Goal: Share content: Share content

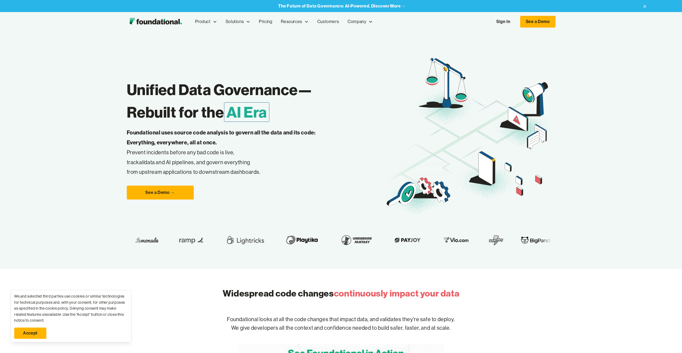
click at [497, 25] on link "Sign In" at bounding box center [503, 21] width 25 height 11
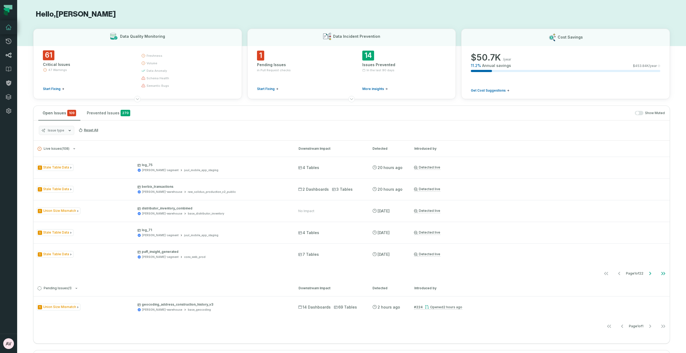
click at [6, 57] on icon at bounding box center [8, 55] width 6 height 6
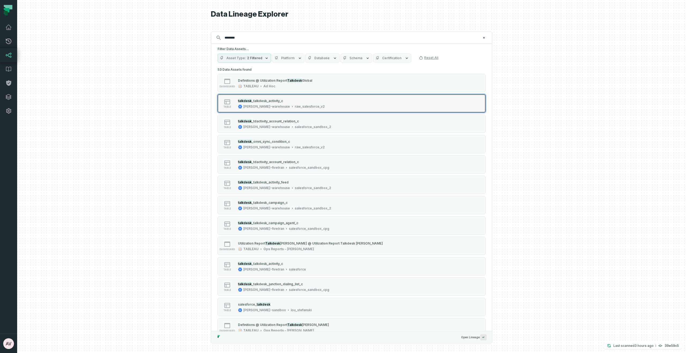
type input "********"
click at [291, 106] on icon "Suggestions" at bounding box center [292, 106] width 3 height 3
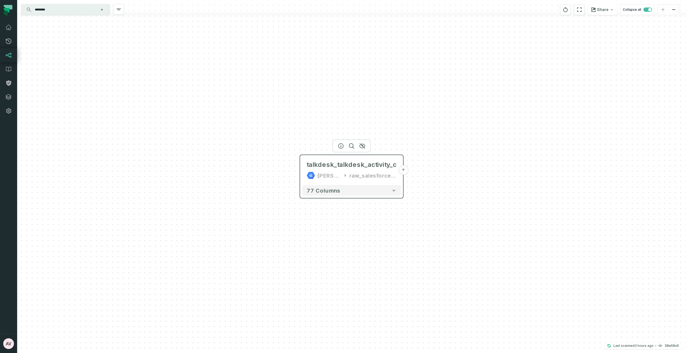
click at [401, 170] on button "+" at bounding box center [403, 170] width 10 height 10
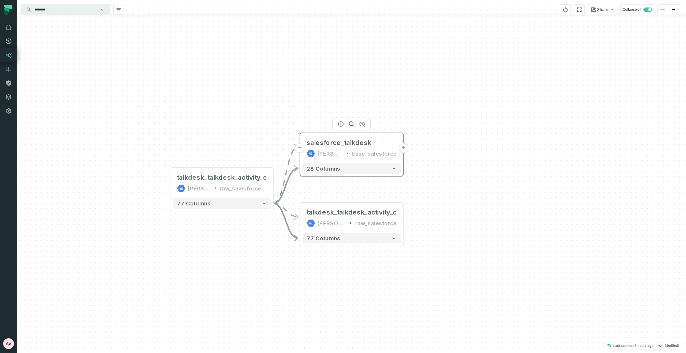
click at [402, 149] on button "+" at bounding box center [403, 148] width 10 height 10
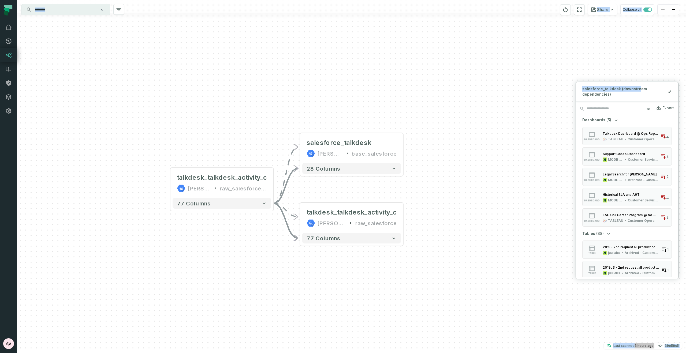
drag, startPoint x: 637, startPoint y: 88, endPoint x: 560, endPoint y: 53, distance: 84.5
click at [560, 53] on div "+ salesforce_talkdesk [PERSON_NAME]-warehouse base_salesforce + 28 columns - ta…" at bounding box center [351, 176] width 669 height 353
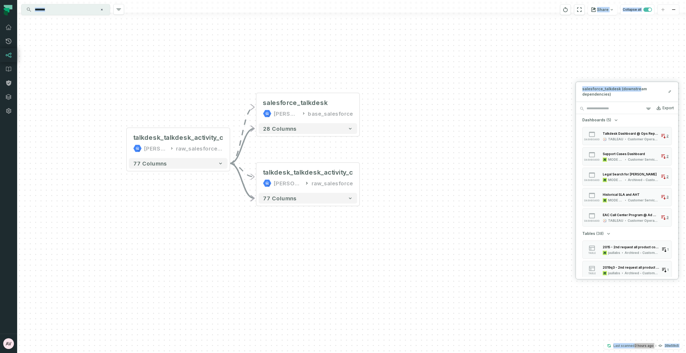
drag, startPoint x: 466, startPoint y: 188, endPoint x: 424, endPoint y: 149, distance: 58.0
click at [424, 149] on div "+ salesforce_talkdesk [PERSON_NAME]-warehouse base_salesforce + 28 columns - ta…" at bounding box center [351, 176] width 669 height 353
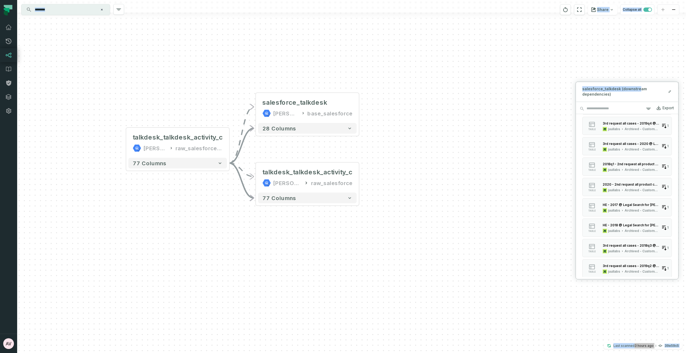
scroll to position [278, 0]
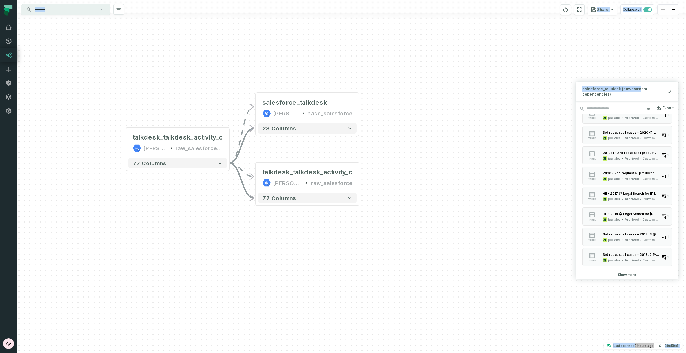
click at [627, 275] on button "Show more" at bounding box center [627, 275] width 18 height 4
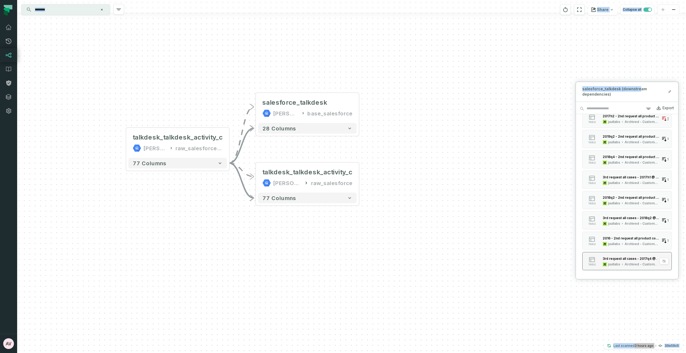
scroll to position [583, 0]
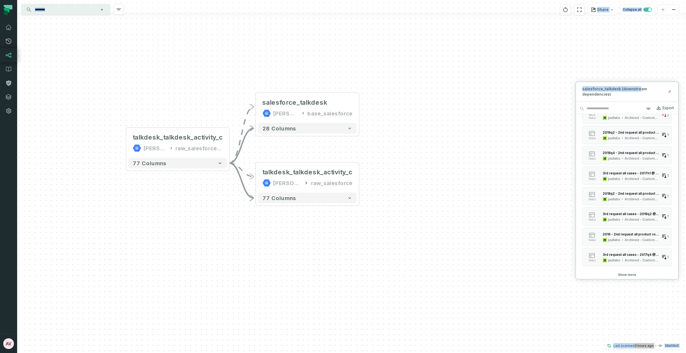
click at [630, 276] on button "Show more" at bounding box center [627, 275] width 18 height 4
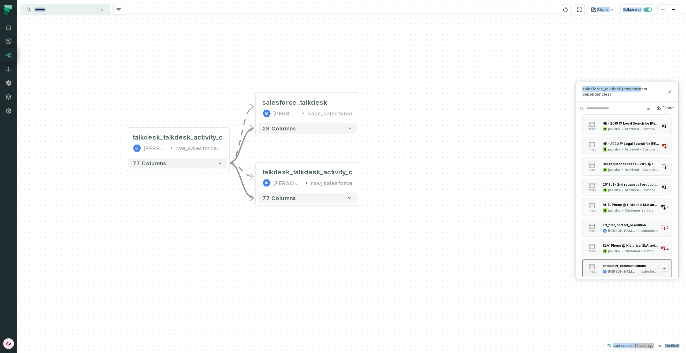
scroll to position [735, 0]
click at [377, 110] on div "+ salesforce_talkdesk [PERSON_NAME]-warehouse base_salesforce + 28 columns - ta…" at bounding box center [351, 176] width 669 height 353
click at [359, 107] on button "+" at bounding box center [359, 108] width 10 height 10
click at [358, 109] on button "+" at bounding box center [359, 108] width 10 height 10
click at [670, 93] on icon at bounding box center [670, 91] width 4 height 4
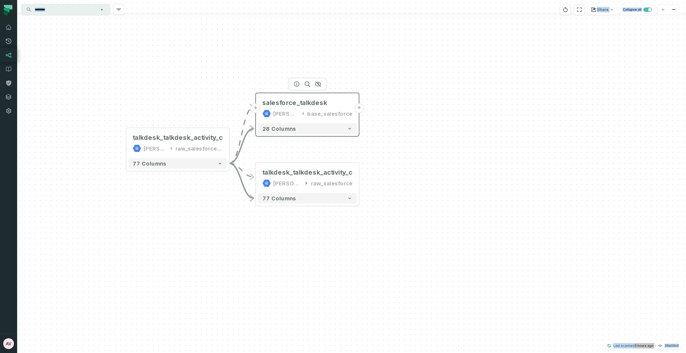
click at [358, 109] on button "+" at bounding box center [359, 108] width 10 height 10
click at [359, 109] on button "+" at bounding box center [359, 108] width 10 height 10
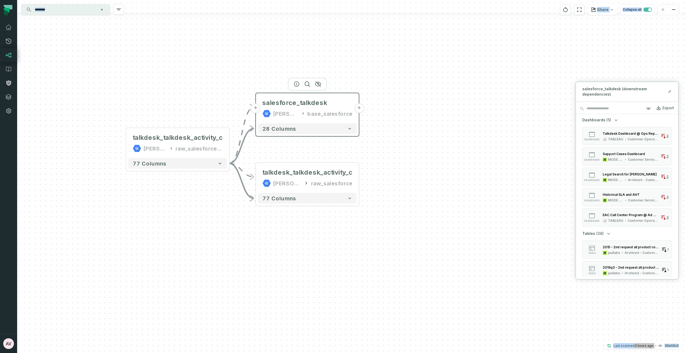
click at [359, 109] on button "+" at bounding box center [359, 108] width 10 height 10
click at [360, 109] on button "+" at bounding box center [359, 108] width 10 height 10
click at [602, 98] on div "salesforce_talkdesk (downstream dependencies)" at bounding box center [627, 91] width 102 height 19
click at [670, 91] on icon at bounding box center [670, 90] width 1 height 1
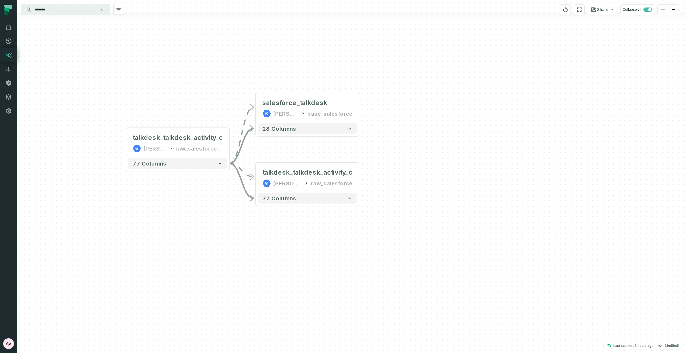
click at [449, 89] on div "+ salesforce_talkdesk [PERSON_NAME]-warehouse base_salesforce + 28 columns - ta…" at bounding box center [351, 176] width 669 height 353
click at [351, 183] on div "talkdesk_talkdesk_activity_c [PERSON_NAME]-warehouse raw_salesforce" at bounding box center [305, 178] width 99 height 26
click at [438, 177] on div "+ salesforce_talkdesk [PERSON_NAME]-warehouse base_salesforce + 28 columns - ta…" at bounding box center [351, 176] width 669 height 353
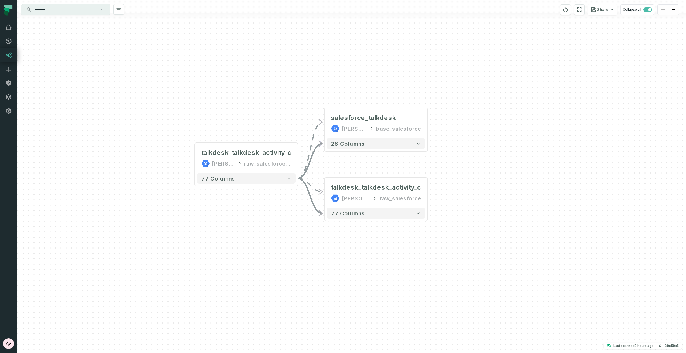
drag, startPoint x: 436, startPoint y: 178, endPoint x: 508, endPoint y: 193, distance: 73.5
click at [508, 193] on div "+ salesforce_talkdesk [PERSON_NAME]-warehouse base_salesforce + 28 columns - ta…" at bounding box center [351, 176] width 669 height 353
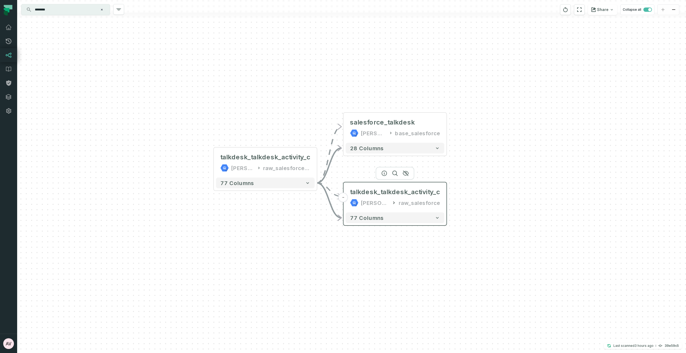
drag, startPoint x: 353, startPoint y: 199, endPoint x: 371, endPoint y: 203, distance: 18.4
click at [371, 203] on div "[PERSON_NAME]-warehouse" at bounding box center [375, 203] width 29 height 9
drag, startPoint x: 444, startPoint y: 201, endPoint x: 447, endPoint y: 203, distance: 3.4
click at [446, 203] on div "talkdesk_talkdesk_activity_c [PERSON_NAME]-warehouse raw_salesforce" at bounding box center [396, 199] width 99 height 26
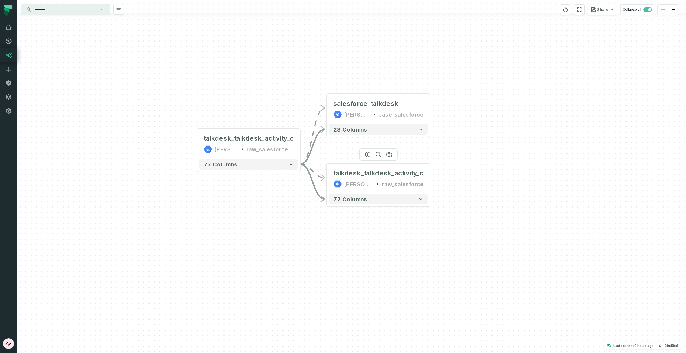
drag, startPoint x: 345, startPoint y: 199, endPoint x: 317, endPoint y: 167, distance: 42.2
click at [0, 0] on button "-" at bounding box center [0, 0] width 0 height 0
drag, startPoint x: 416, startPoint y: 175, endPoint x: 428, endPoint y: 179, distance: 12.4
click at [428, 179] on div "talkdesk_talkdesk_activity_c [PERSON_NAME]-warehouse raw_salesforce" at bounding box center [382, 178] width 99 height 26
click at [434, 108] on button "+" at bounding box center [434, 108] width 10 height 10
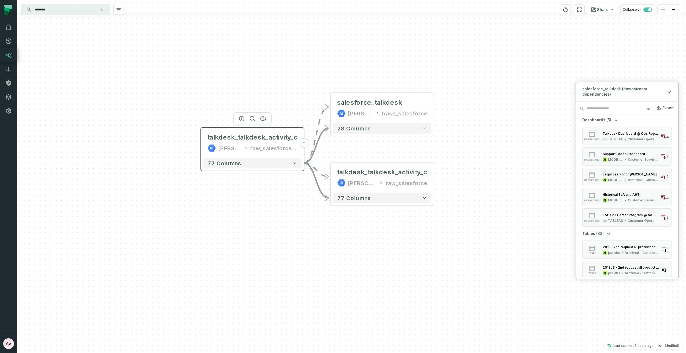
click at [303, 143] on button "-" at bounding box center [304, 143] width 10 height 10
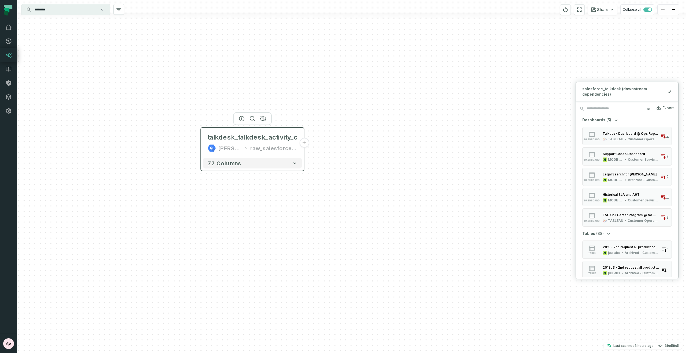
click at [303, 143] on button "+" at bounding box center [304, 143] width 10 height 10
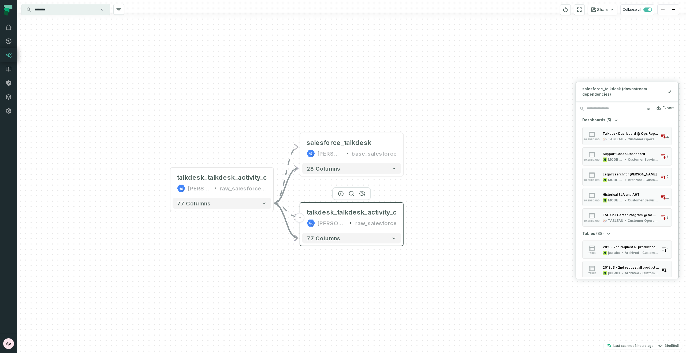
click at [352, 223] on icon at bounding box center [351, 223] width 2 height 3
click at [353, 224] on icon at bounding box center [350, 222] width 5 height 5
click at [336, 223] on div "[PERSON_NAME]-warehouse" at bounding box center [331, 223] width 29 height 9
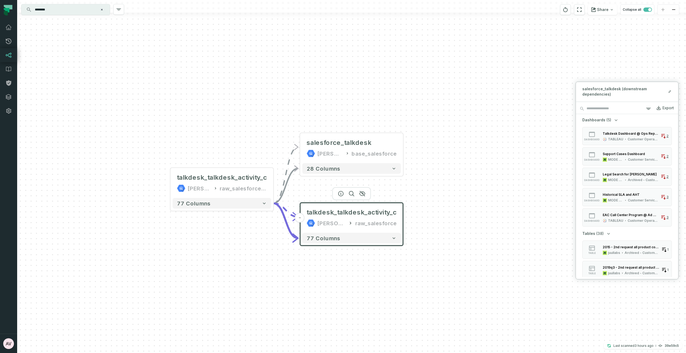
click at [336, 223] on div "[PERSON_NAME]-warehouse" at bounding box center [331, 223] width 29 height 9
click at [358, 223] on div "raw_salesforce" at bounding box center [375, 223] width 41 height 9
click at [372, 226] on div "raw_salesforce" at bounding box center [375, 223] width 41 height 9
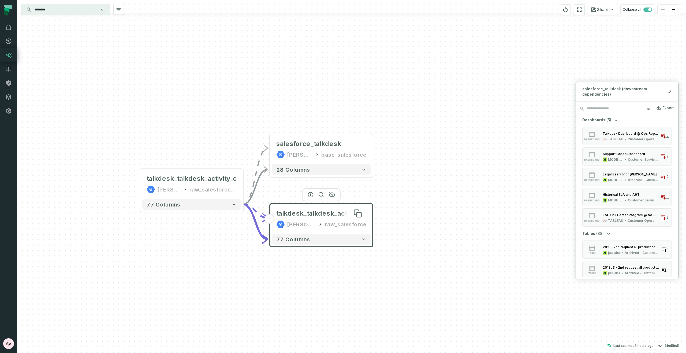
drag, startPoint x: 399, startPoint y: 213, endPoint x: 369, endPoint y: 214, distance: 30.3
click at [369, 214] on div "talkdesk_talkdesk_activity_c [PERSON_NAME]-warehouse raw_salesforce" at bounding box center [321, 219] width 99 height 26
click at [66, 8] on input "********" at bounding box center [65, 9] width 67 height 9
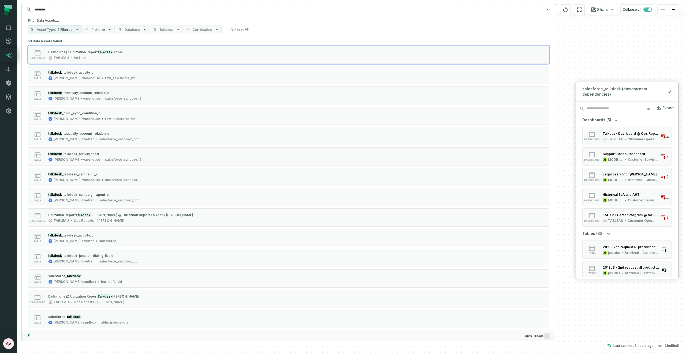
click at [136, 31] on span "Database" at bounding box center [132, 30] width 15 height 4
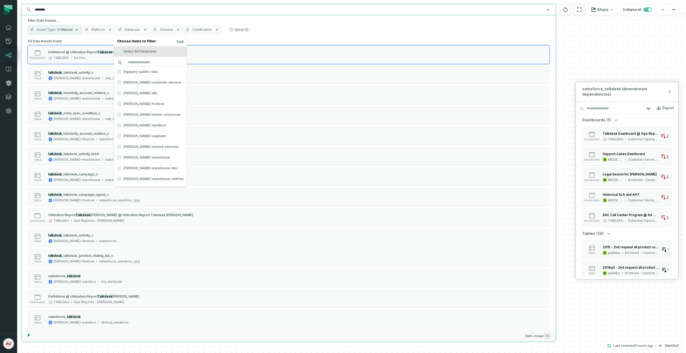
click at [136, 59] on input "search" at bounding box center [150, 63] width 66 height 8
type input "*"
type input "*********"
click at [135, 72] on label "[PERSON_NAME]-warehouse" at bounding box center [150, 71] width 73 height 11
click at [121, 72] on button "[PERSON_NAME]-warehouse" at bounding box center [119, 72] width 4 height 4
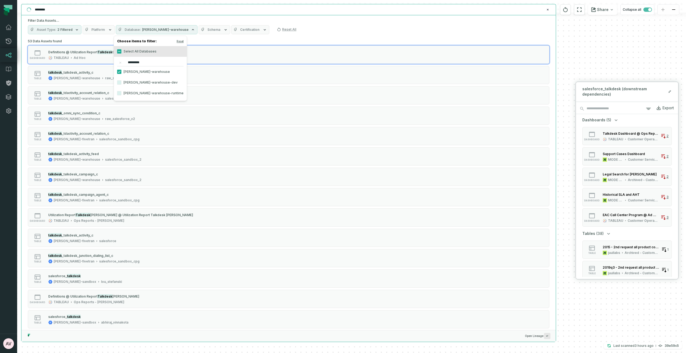
click at [317, 28] on div "Asset Type 2 Filtered Platform Database [PERSON_NAME]-warehouse Schema Certific…" at bounding box center [288, 29] width 521 height 9
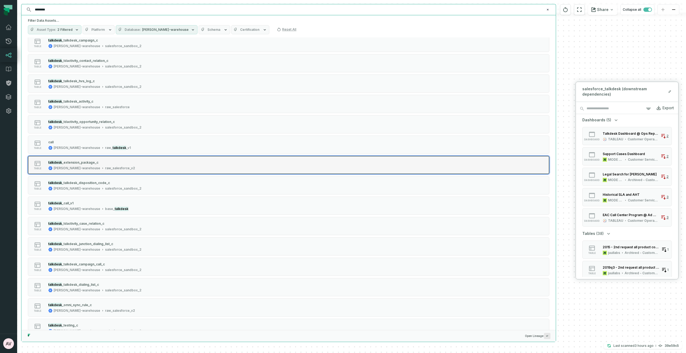
scroll to position [0, 0]
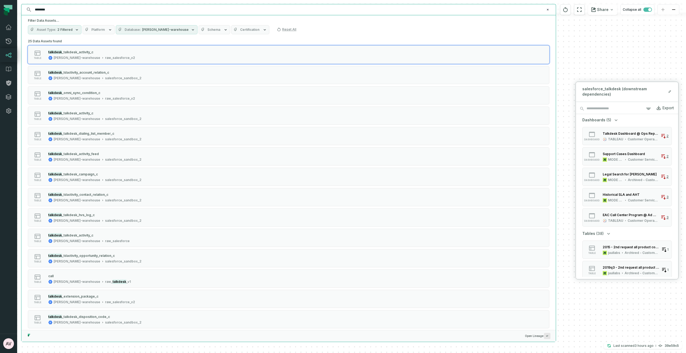
click at [207, 29] on span "Schema" at bounding box center [213, 30] width 13 height 4
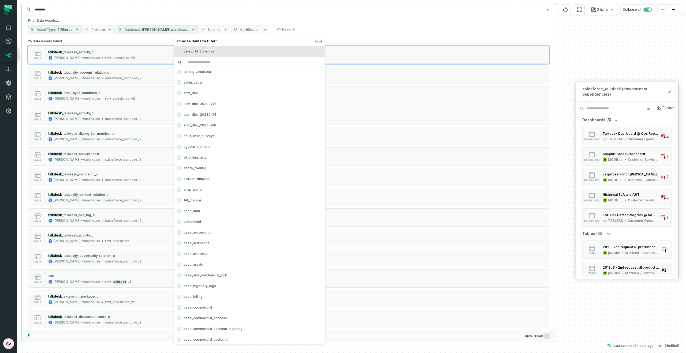
click at [197, 61] on input "search" at bounding box center [249, 63] width 145 height 8
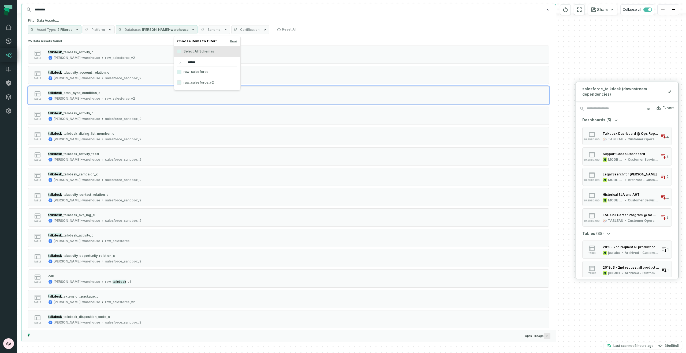
type input "******"
click at [197, 82] on label "raw_salesforce_v2" at bounding box center [207, 82] width 66 height 11
click at [181, 82] on button "raw_salesforce_v2" at bounding box center [179, 82] width 4 height 4
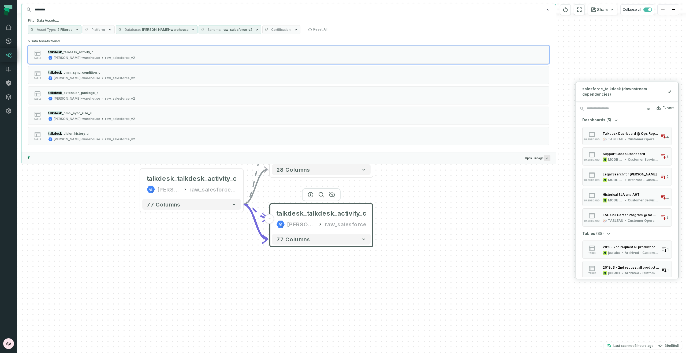
click at [301, 39] on div "5 Data Assets found table talkdesk _talkdesk_activity_c [PERSON_NAME]-warehouse…" at bounding box center [288, 95] width 521 height 115
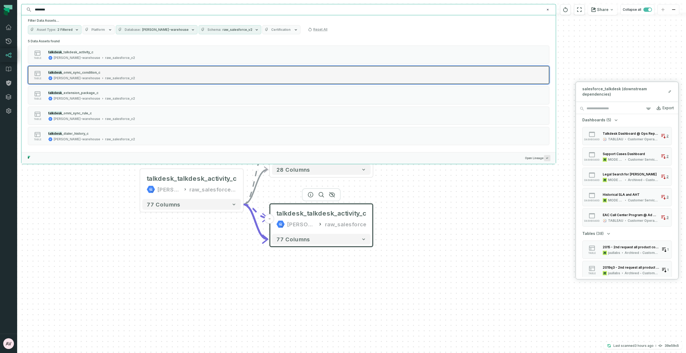
click at [101, 77] on icon "Suggestions" at bounding box center [102, 78] width 3 height 3
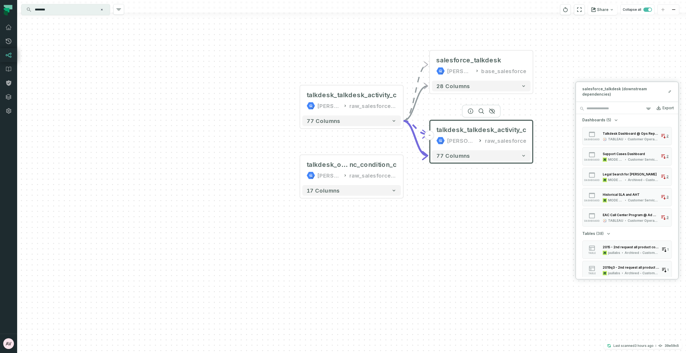
click at [70, 12] on input "********" at bounding box center [65, 9] width 67 height 9
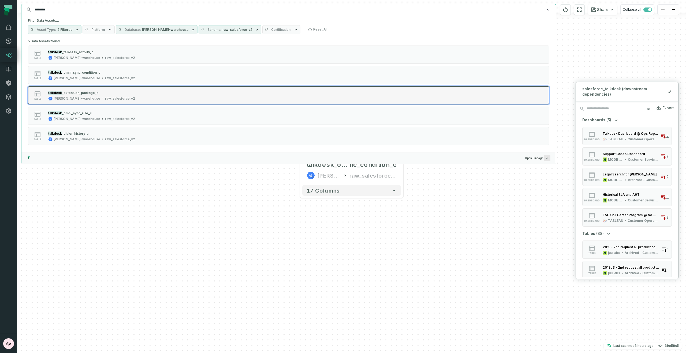
click at [87, 95] on div "talkdesk _extension_package_c" at bounding box center [91, 92] width 87 height 5
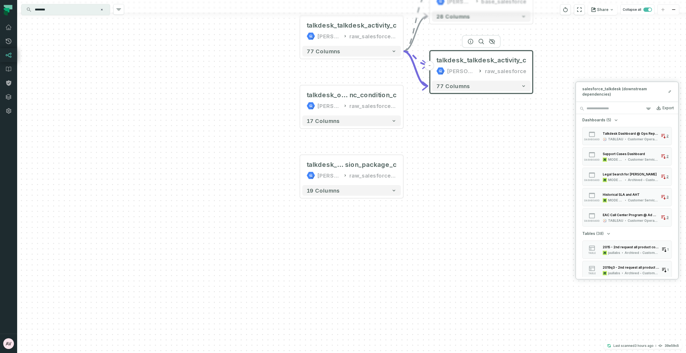
click at [70, 9] on input "********" at bounding box center [65, 9] width 67 height 9
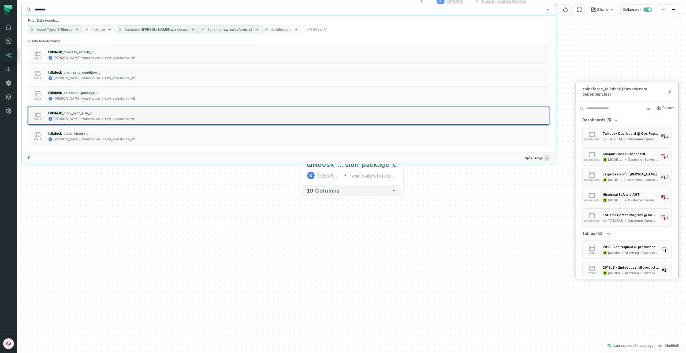
click at [89, 115] on div "talkdesk _omni_sync_rule_c" at bounding box center [91, 112] width 87 height 5
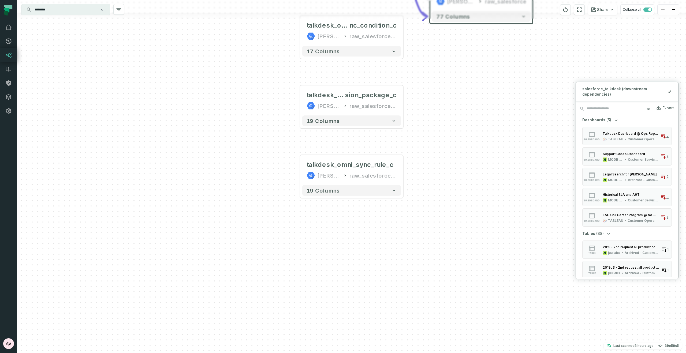
click at [71, 16] on div at bounding box center [351, 16] width 669 height 6
click at [71, 10] on input "********" at bounding box center [65, 9] width 67 height 9
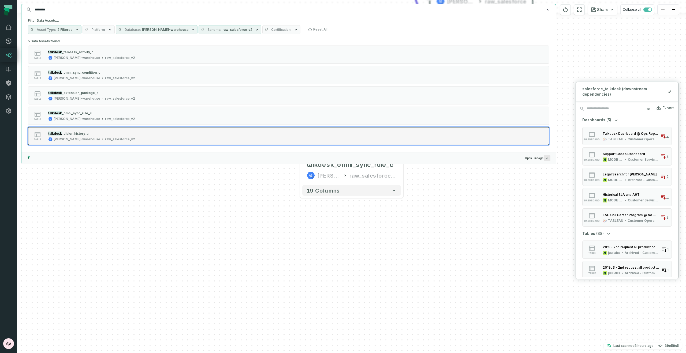
click at [97, 132] on div "talkdesk _dialer_history_c" at bounding box center [91, 133] width 87 height 5
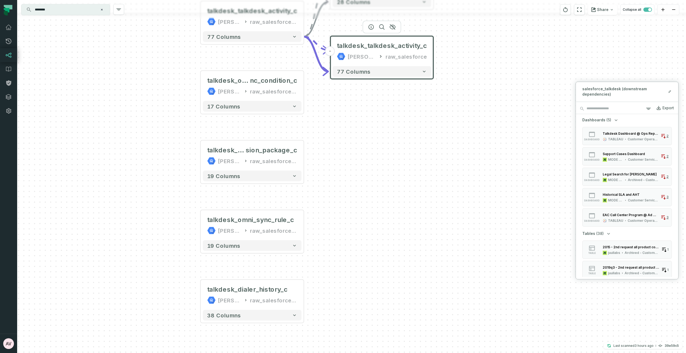
drag, startPoint x: 476, startPoint y: 161, endPoint x: 356, endPoint y: 240, distance: 143.6
click at [373, 278] on div "+ salesforce_talkdesk [PERSON_NAME]-warehouse base_salesforce + 28 columns - ta…" at bounding box center [351, 176] width 669 height 353
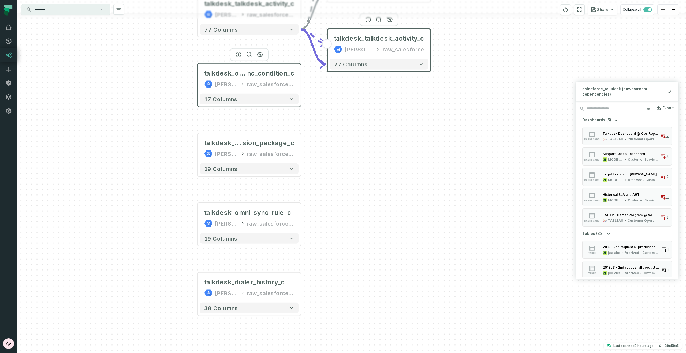
click at [286, 81] on div "raw_salesforce_v2" at bounding box center [270, 84] width 47 height 9
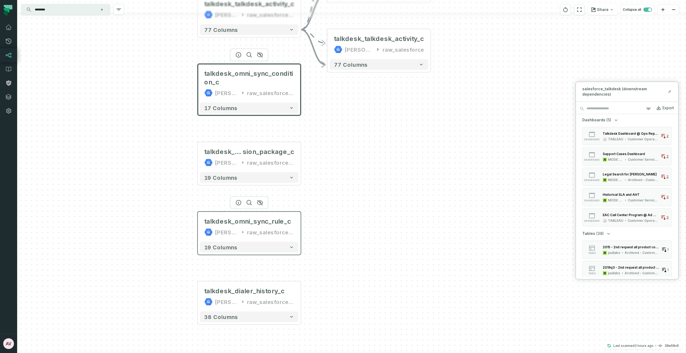
click at [288, 230] on div "raw_salesforce_v2" at bounding box center [270, 232] width 47 height 9
click at [286, 220] on icon at bounding box center [285, 221] width 9 height 9
click at [236, 225] on div "talkdesk_omni_sync_rule_c" at bounding box center [247, 221] width 87 height 9
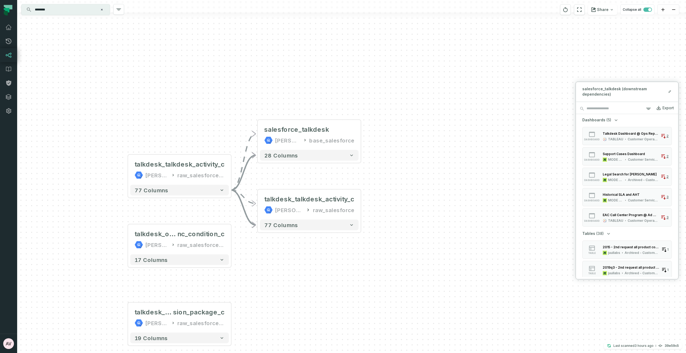
drag, startPoint x: 387, startPoint y: 170, endPoint x: 317, endPoint y: 327, distance: 171.9
click at [317, 327] on div "+ salesforce_talkdesk [PERSON_NAME]-warehouse base_salesforce + 28 columns - ta…" at bounding box center [351, 176] width 669 height 353
click at [361, 136] on button "+" at bounding box center [361, 135] width 10 height 10
drag, startPoint x: 649, startPoint y: 89, endPoint x: 597, endPoint y: 86, distance: 51.5
click at [548, 92] on div "+ salesforce_talkdesk [PERSON_NAME]-warehouse base_salesforce + 28 columns - ta…" at bounding box center [351, 176] width 669 height 353
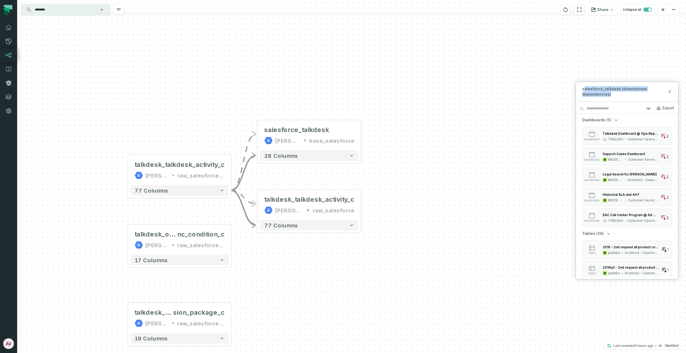
drag, startPoint x: 657, startPoint y: 92, endPoint x: 597, endPoint y: 91, distance: 60.3
click at [584, 90] on span "salesforce_talkdesk (downstream dependencies)" at bounding box center [624, 91] width 85 height 11
click at [640, 139] on div "Customer Operations Sandbox" at bounding box center [642, 139] width 31 height 4
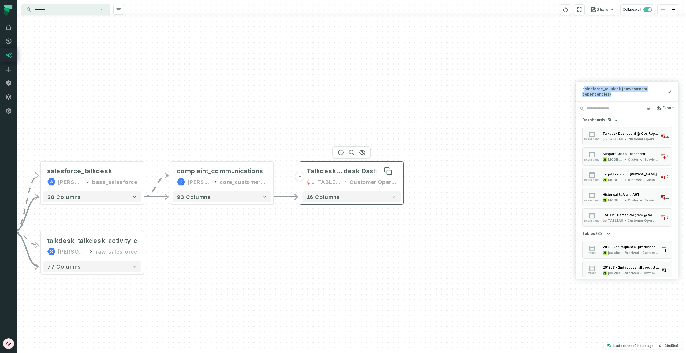
click at [362, 174] on span "desk Dashboard" at bounding box center [369, 171] width 53 height 9
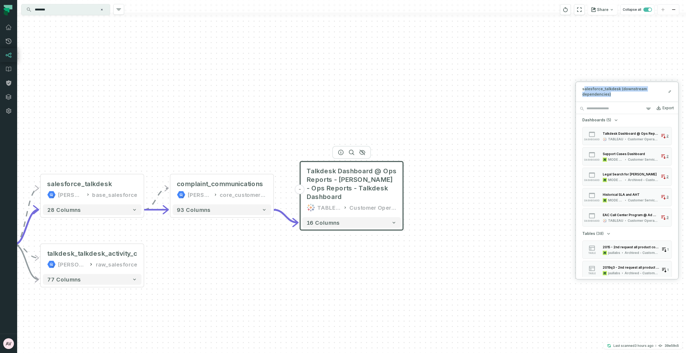
click at [362, 174] on span "Talkdesk Dashboard @ Ops Reports - [PERSON_NAME] - Ops Reports - Talkdesk Dashb…" at bounding box center [351, 184] width 90 height 34
click at [642, 160] on div "Customer Service Ops" at bounding box center [643, 160] width 31 height 4
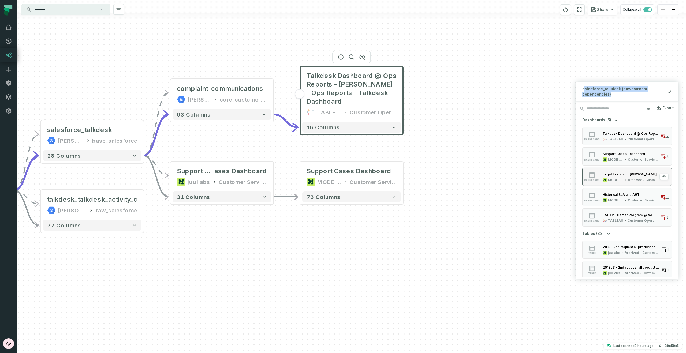
click at [637, 178] on div "Archived - Customer Service Ops" at bounding box center [643, 180] width 31 height 4
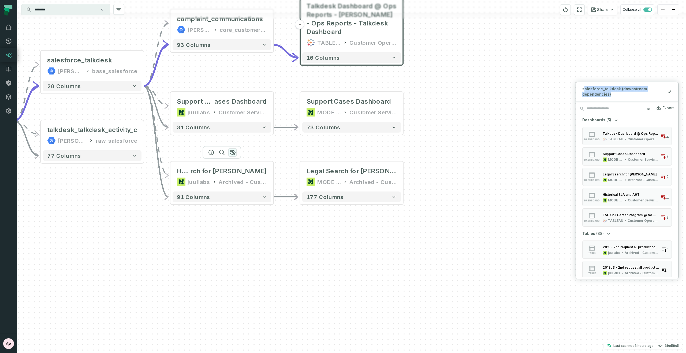
click at [230, 153] on icon "button" at bounding box center [232, 152] width 6 height 6
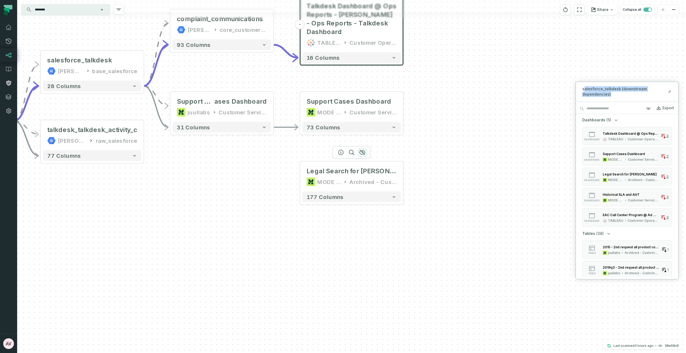
click at [362, 153] on icon "button" at bounding box center [362, 152] width 6 height 6
click at [643, 198] on div "Customer Service Ops" at bounding box center [643, 200] width 31 height 4
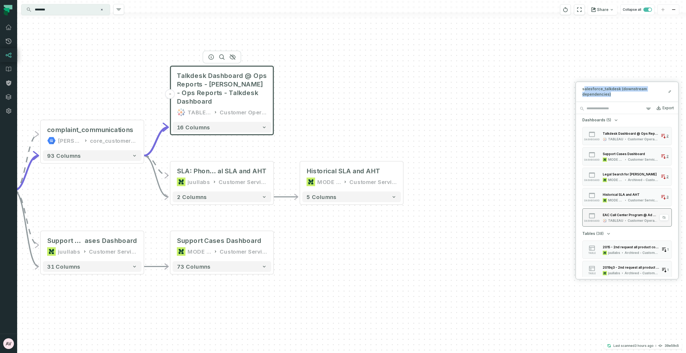
click at [632, 219] on div "Customer Operations Sandbox" at bounding box center [642, 221] width 31 height 4
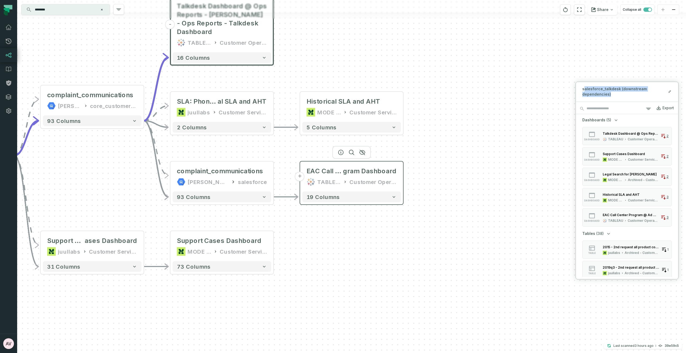
click at [377, 178] on div "Customer Operations Sandbox" at bounding box center [372, 182] width 47 height 9
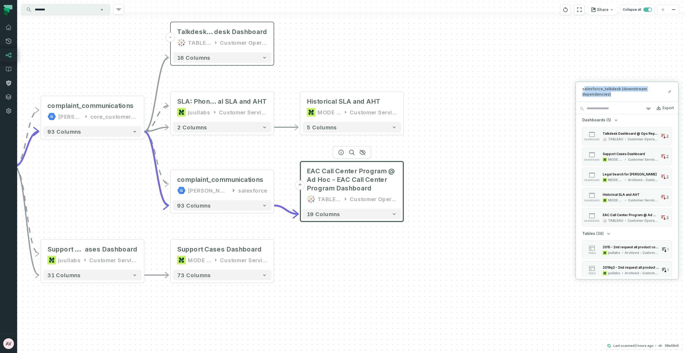
click at [364, 201] on div "Customer Operations Sandbox" at bounding box center [373, 199] width 47 height 9
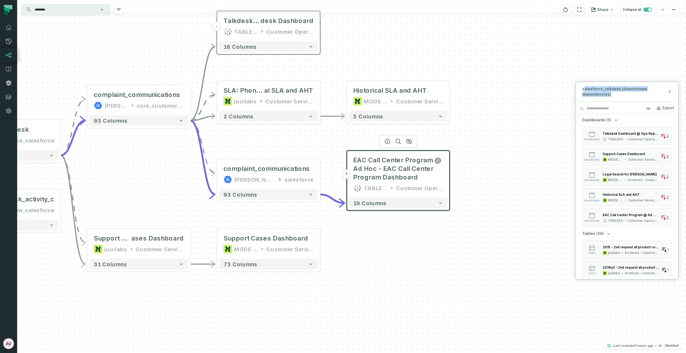
drag, startPoint x: 285, startPoint y: 239, endPoint x: 367, endPoint y: 209, distance: 87.4
click at [367, 209] on div "+ salesforce_talkdesk [PERSON_NAME]-warehouse base_salesforce + 28 columns - ta…" at bounding box center [351, 176] width 669 height 353
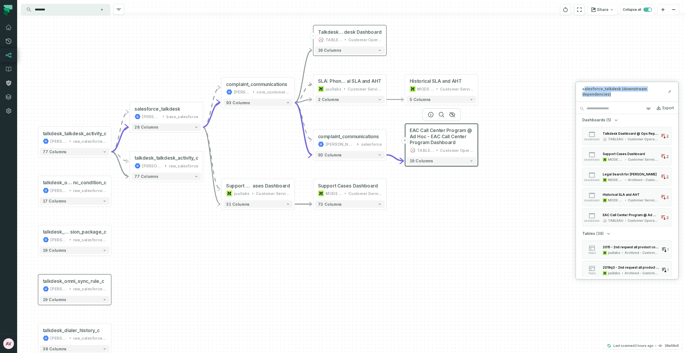
drag, startPoint x: 386, startPoint y: 233, endPoint x: 410, endPoint y: 200, distance: 40.5
click at [410, 200] on div "+ salesforce_talkdesk [PERSON_NAME]-warehouse base_salesforce + 28 columns - ta…" at bounding box center [351, 176] width 669 height 353
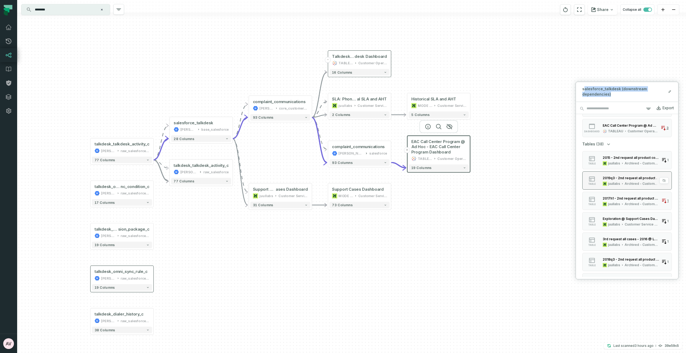
scroll to position [105, 0]
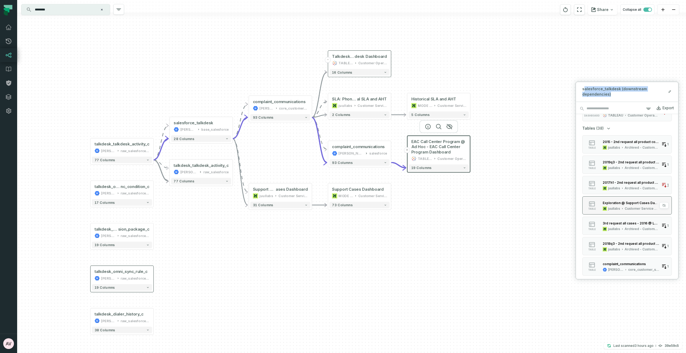
click at [633, 207] on div "Customer Service Ops" at bounding box center [642, 209] width 35 height 4
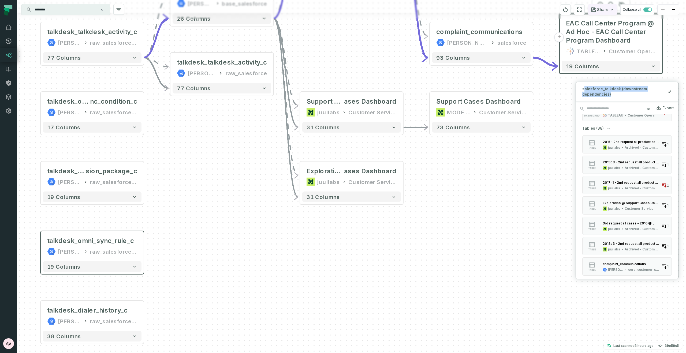
click at [611, 10] on icon "button" at bounding box center [612, 10] width 4 height 4
click at [598, 28] on link "CSV File Download graph as CSV" at bounding box center [575, 27] width 86 height 20
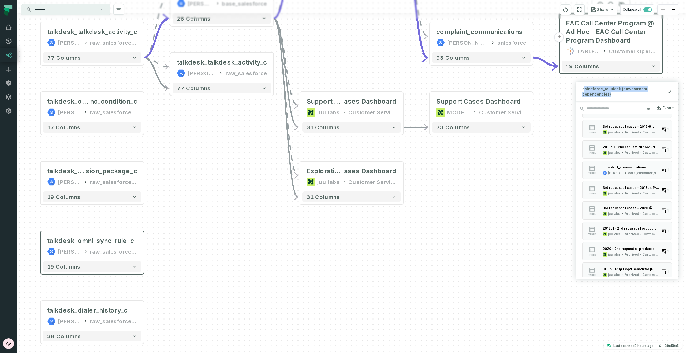
scroll to position [203, 0]
click at [633, 169] on div "complaint_communications [PERSON_NAME]-warehouse core_customer_service" at bounding box center [630, 168] width 61 height 11
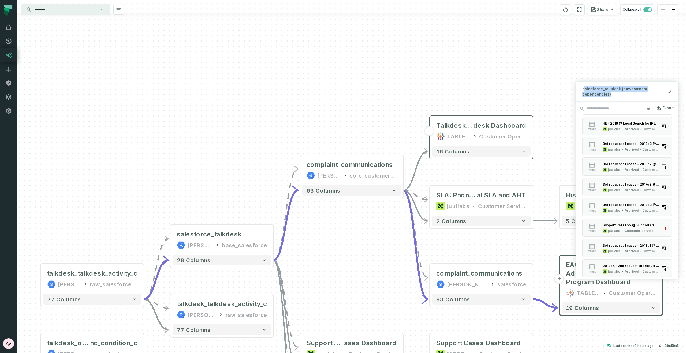
scroll to position [392, 0]
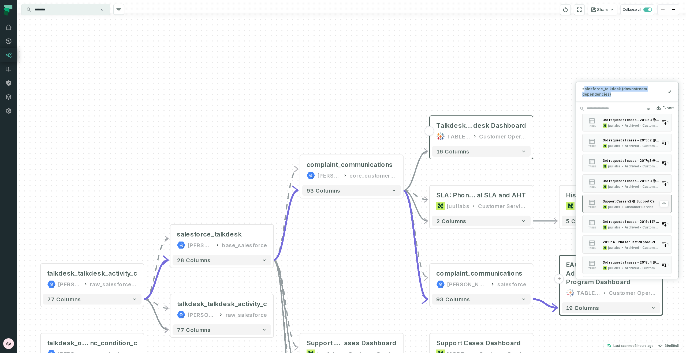
click at [629, 207] on div "Customer Service Ops" at bounding box center [642, 207] width 35 height 4
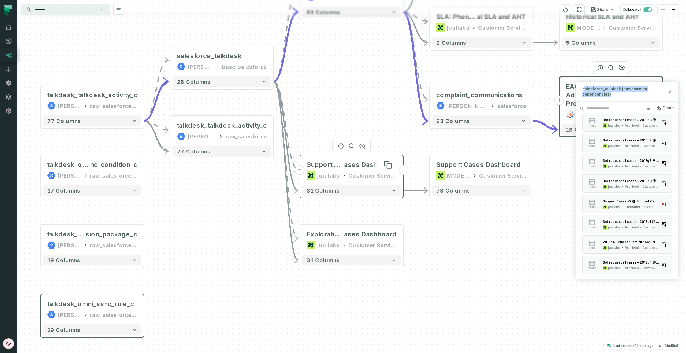
click at [359, 163] on span "ases Dashboard" at bounding box center [370, 164] width 53 height 9
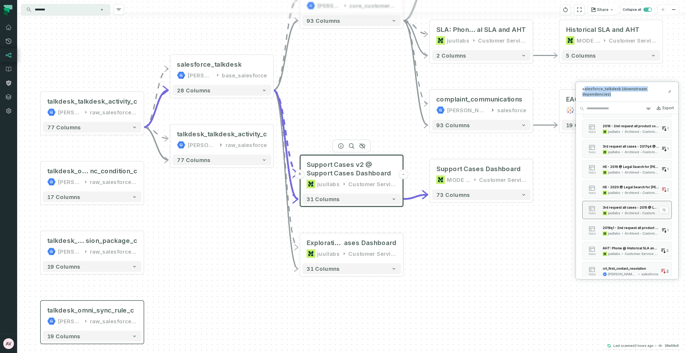
scroll to position [695, 0]
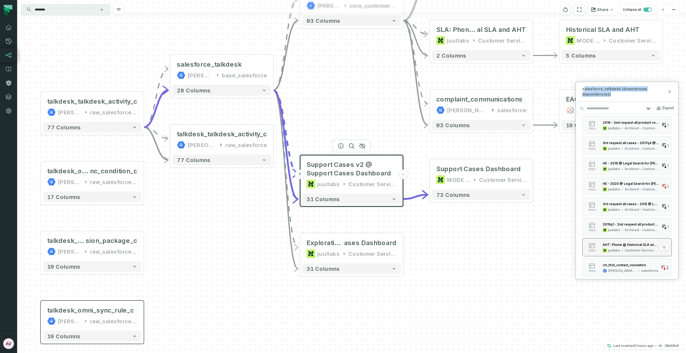
click at [633, 251] on div "Customer Service Ops" at bounding box center [642, 250] width 34 height 4
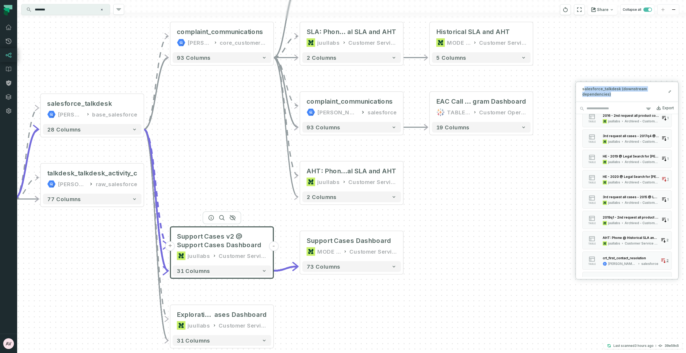
scroll to position [712, 0]
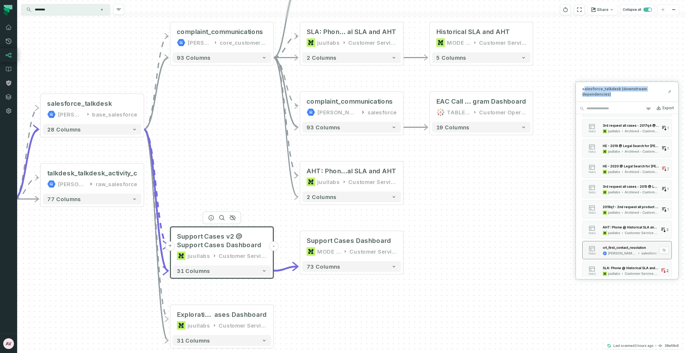
click at [633, 254] on div "[PERSON_NAME]-customer-service" at bounding box center [622, 253] width 28 height 4
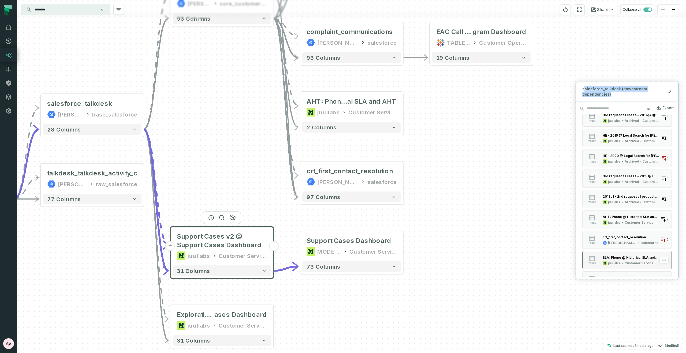
scroll to position [726, 0]
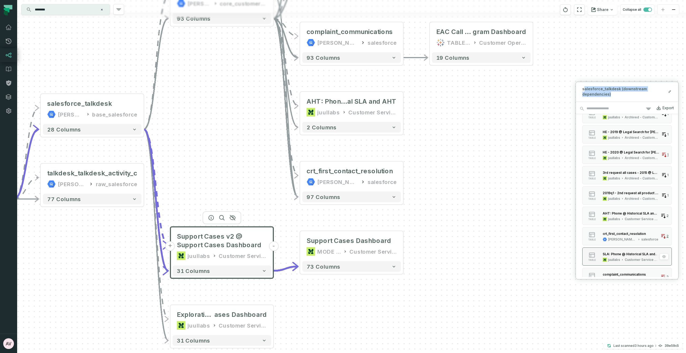
click at [631, 258] on div "Customer Service Ops" at bounding box center [642, 260] width 34 height 4
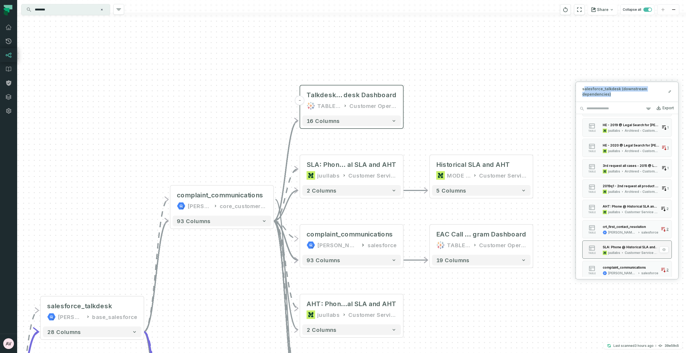
scroll to position [735, 0]
click at [622, 267] on div "complaint_communications" at bounding box center [624, 265] width 43 height 4
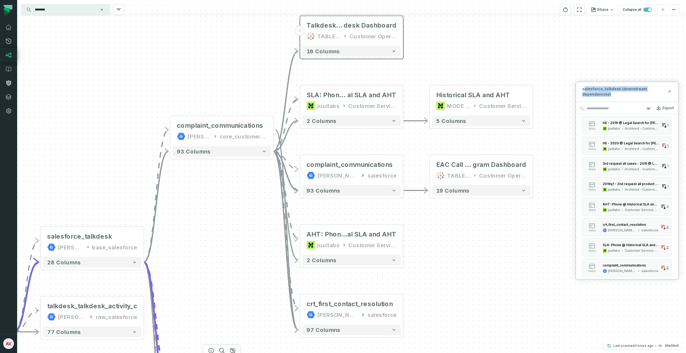
click at [519, 257] on div "+ salesforce_talkdesk [PERSON_NAME]-warehouse base_salesforce + 28 columns - ta…" at bounding box center [351, 176] width 669 height 353
click at [670, 92] on icon at bounding box center [668, 92] width 1 height 1
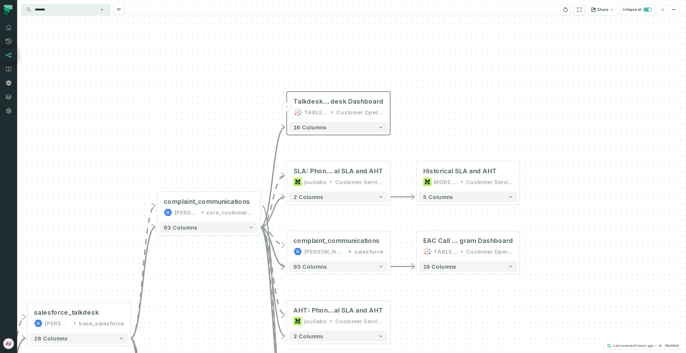
drag, startPoint x: 461, startPoint y: 88, endPoint x: 460, endPoint y: 112, distance: 23.3
click at [460, 112] on div "+ salesforce_talkdesk [PERSON_NAME]-warehouse base_salesforce + 28 columns - ta…" at bounding box center [351, 176] width 669 height 353
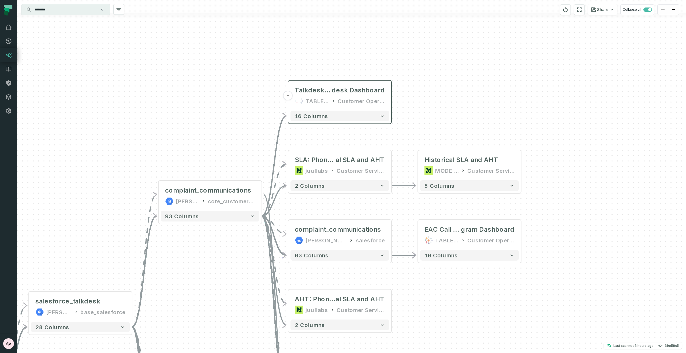
drag, startPoint x: 405, startPoint y: 124, endPoint x: 406, endPoint y: 77, distance: 46.9
click at [406, 77] on div "+ salesforce_talkdesk [PERSON_NAME]-warehouse base_salesforce + 28 columns - ta…" at bounding box center [351, 176] width 669 height 353
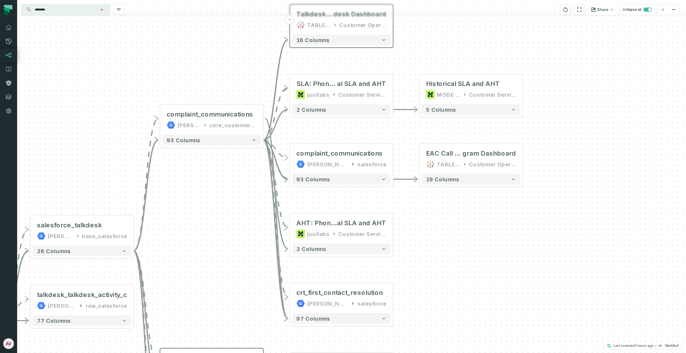
drag, startPoint x: 399, startPoint y: 137, endPoint x: 399, endPoint y: 122, distance: 14.5
click at [399, 122] on div "+ salesforce_talkdesk [PERSON_NAME]-warehouse base_salesforce + 28 columns - ta…" at bounding box center [351, 176] width 669 height 353
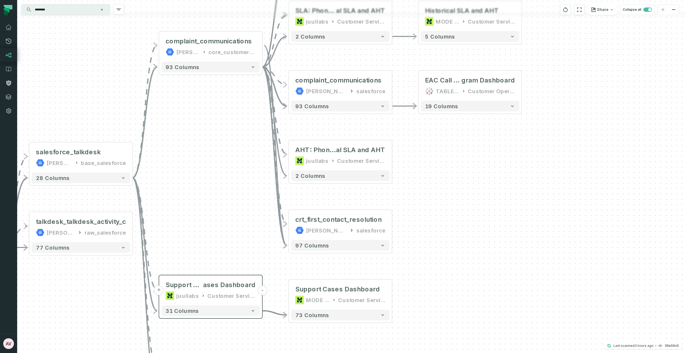
drag, startPoint x: 430, startPoint y: 212, endPoint x: 428, endPoint y: 151, distance: 61.4
click at [428, 151] on div "+ salesforce_talkdesk [PERSON_NAME]-warehouse base_salesforce + 28 columns - ta…" at bounding box center [351, 176] width 669 height 353
click at [394, 158] on button "+" at bounding box center [392, 156] width 10 height 10
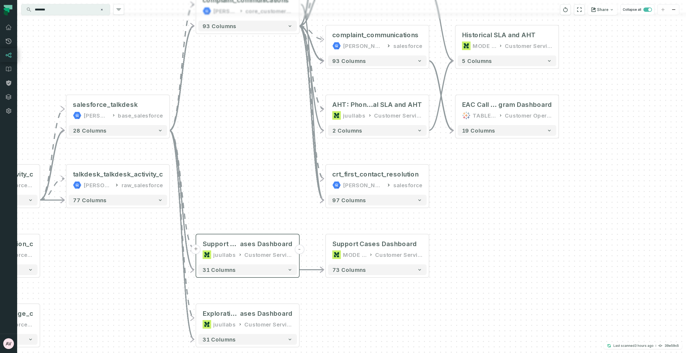
drag, startPoint x: 514, startPoint y: 243, endPoint x: 442, endPoint y: 166, distance: 105.8
click at [551, 198] on div "+ salesforce_talkdesk [PERSON_NAME]-warehouse base_salesforce + 28 columns - ta…" at bounding box center [351, 176] width 669 height 353
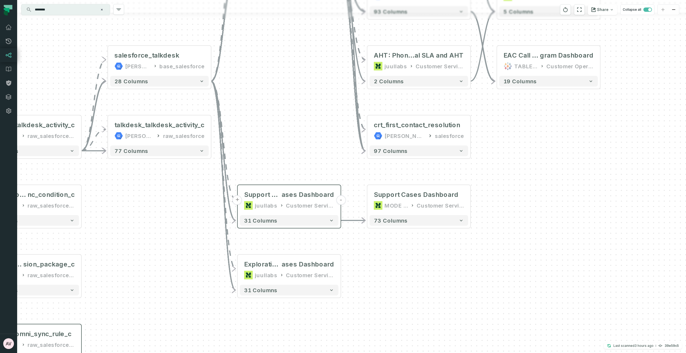
drag, startPoint x: 469, startPoint y: 201, endPoint x: 499, endPoint y: 164, distance: 47.9
click at [499, 164] on div "+ salesforce_talkdesk [PERSON_NAME]-warehouse base_salesforce + 28 columns - ta…" at bounding box center [351, 176] width 669 height 353
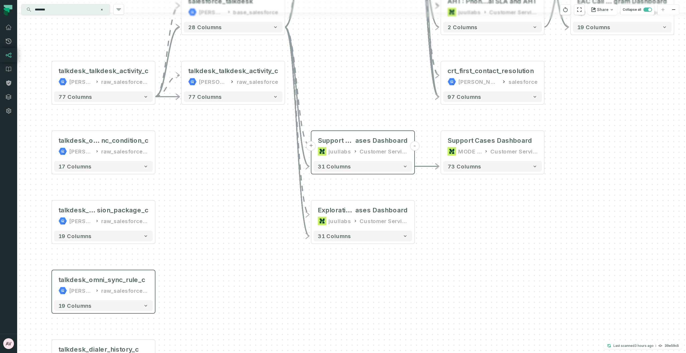
drag, startPoint x: 499, startPoint y: 222, endPoint x: 572, endPoint y: 167, distance: 92.2
click at [573, 167] on div "+ salesforce_talkdesk [PERSON_NAME]-warehouse base_salesforce + 28 columns - ta…" at bounding box center [351, 176] width 669 height 353
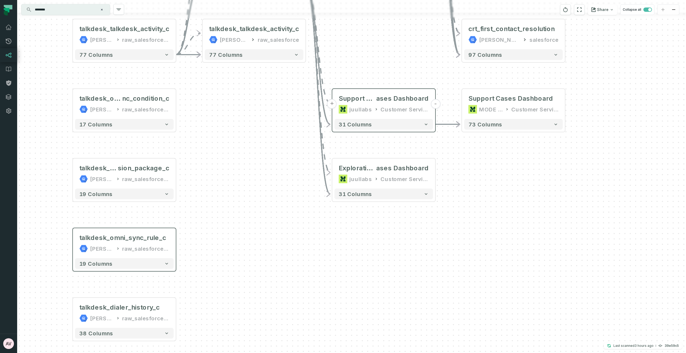
drag, startPoint x: 481, startPoint y: 197, endPoint x: 489, endPoint y: 175, distance: 23.7
click at [489, 175] on div "+ salesforce_talkdesk [PERSON_NAME]-warehouse base_salesforce + 28 columns - ta…" at bounding box center [351, 176] width 669 height 353
click at [434, 173] on button "+" at bounding box center [436, 174] width 10 height 10
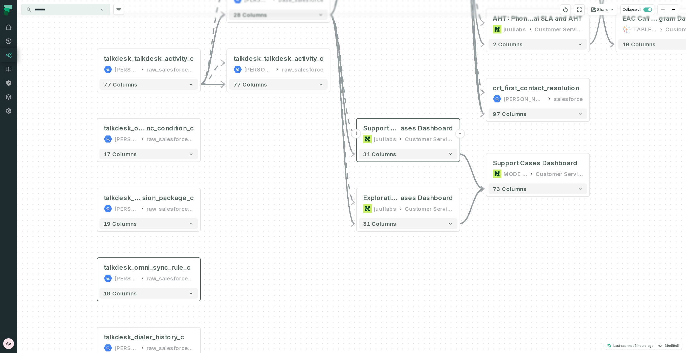
drag, startPoint x: 509, startPoint y: 222, endPoint x: 521, endPoint y: 248, distance: 27.9
click at [523, 250] on div "+ salesforce_talkdesk [PERSON_NAME]-warehouse base_salesforce + 28 columns - ta…" at bounding box center [351, 176] width 669 height 353
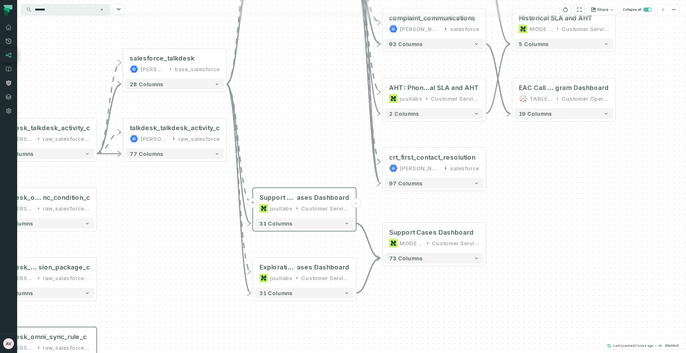
drag, startPoint x: 468, startPoint y: 261, endPoint x: 411, endPoint y: 297, distance: 67.9
click at [411, 297] on div "+ salesforce_talkdesk [PERSON_NAME]-warehouse base_salesforce + 28 columns - ta…" at bounding box center [351, 176] width 669 height 353
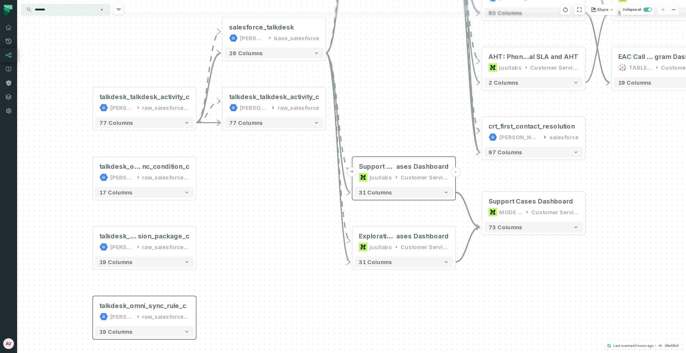
drag, startPoint x: 275, startPoint y: 148, endPoint x: 375, endPoint y: 117, distance: 104.1
click at [375, 117] on div "+ salesforce_talkdesk [PERSON_NAME]-warehouse base_salesforce + 28 columns - ta…" at bounding box center [351, 176] width 669 height 353
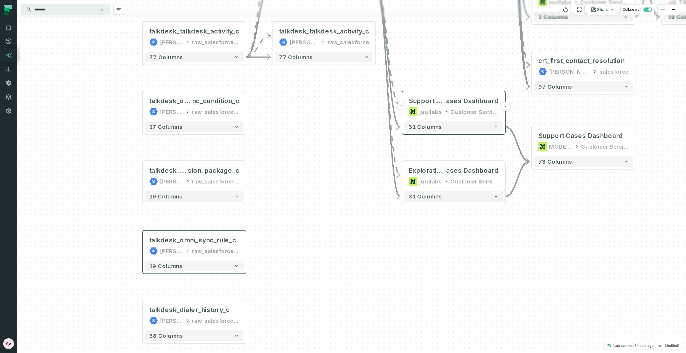
drag, startPoint x: 280, startPoint y: 229, endPoint x: 327, endPoint y: 162, distance: 82.1
click at [330, 166] on div "+ salesforce_talkdesk [PERSON_NAME]-warehouse base_salesforce + 28 columns - ta…" at bounding box center [351, 176] width 669 height 353
click at [207, 84] on icon "button" at bounding box center [206, 83] width 6 height 6
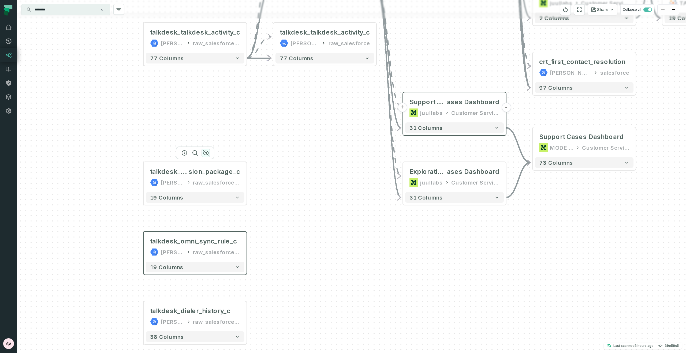
click at [207, 154] on icon "button" at bounding box center [206, 153] width 6 height 6
click at [206, 221] on icon "button" at bounding box center [206, 222] width 6 height 6
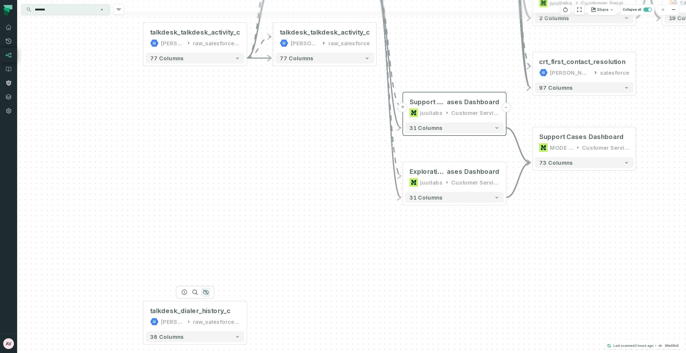
click at [204, 292] on icon "button" at bounding box center [206, 292] width 6 height 6
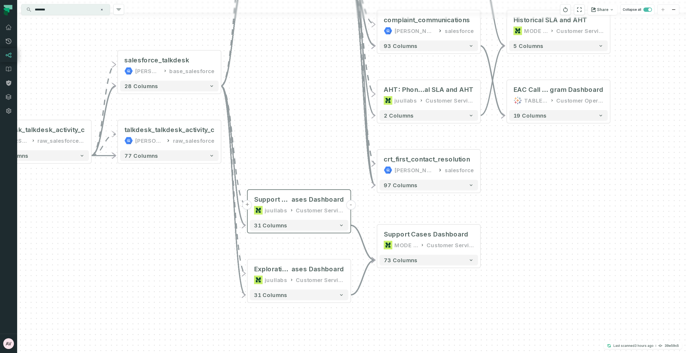
drag, startPoint x: 307, startPoint y: 201, endPoint x: 217, endPoint y: 204, distance: 90.6
click at [152, 298] on div "+ salesforce_talkdesk [PERSON_NAME]-warehouse base_salesforce + 28 columns - ta…" at bounding box center [351, 176] width 669 height 353
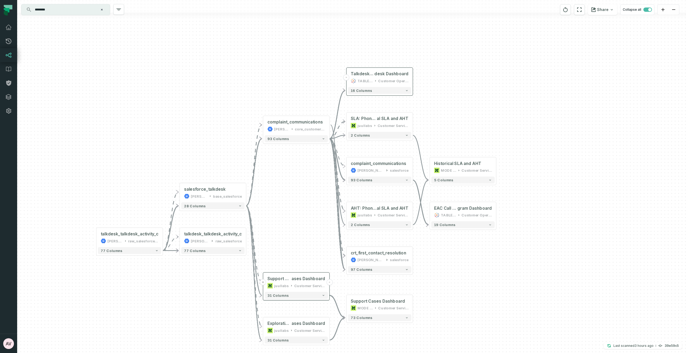
drag, startPoint x: 294, startPoint y: 141, endPoint x: 294, endPoint y: 218, distance: 76.6
click at [296, 221] on div "+ salesforce_talkdesk [PERSON_NAME]-warehouse base_salesforce + 28 columns - ta…" at bounding box center [351, 176] width 669 height 353
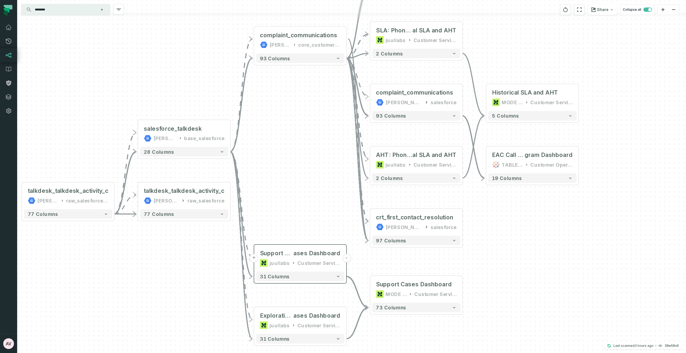
drag, startPoint x: 296, startPoint y: 249, endPoint x: 297, endPoint y: 209, distance: 39.7
click at [297, 209] on div "+ salesforce_talkdesk [PERSON_NAME]-warehouse base_salesforce + 28 columns - ta…" at bounding box center [351, 176] width 669 height 353
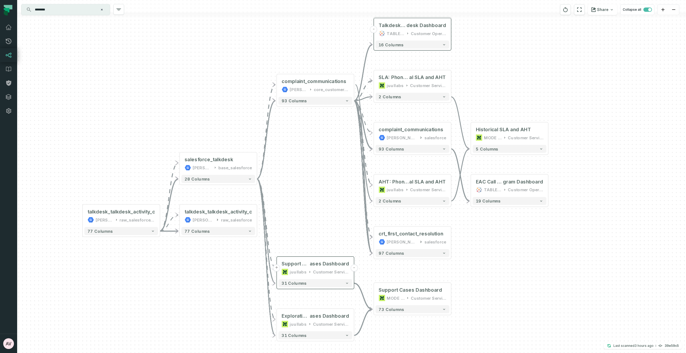
drag, startPoint x: 299, startPoint y: 191, endPoint x: 314, endPoint y: 193, distance: 15.4
click at [314, 193] on div "+ salesforce_talkdesk [PERSON_NAME]-warehouse base_salesforce + 28 columns - ta…" at bounding box center [351, 176] width 669 height 353
click at [403, 184] on span "AHT: Phone @ Historic" at bounding box center [394, 182] width 31 height 6
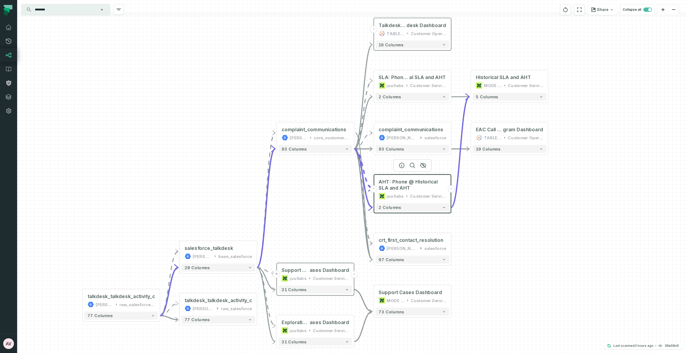
click at [504, 240] on div "+ salesforce_talkdesk [PERSON_NAME]-warehouse base_salesforce + 28 columns - ta…" at bounding box center [351, 176] width 669 height 353
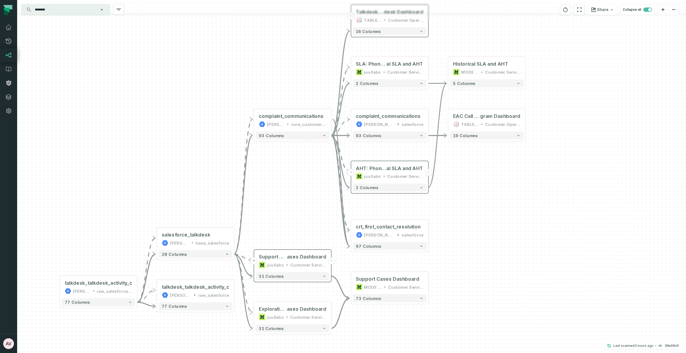
drag, startPoint x: 498, startPoint y: 246, endPoint x: 475, endPoint y: 233, distance: 26.3
click at [475, 233] on div "+ salesforce_talkdesk [PERSON_NAME]-warehouse base_salesforce + 28 columns - ta…" at bounding box center [351, 176] width 669 height 353
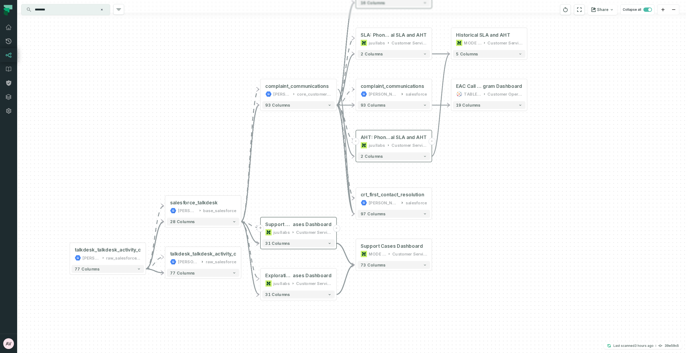
drag, startPoint x: 495, startPoint y: 237, endPoint x: 364, endPoint y: 305, distance: 148.5
click at [497, 205] on div "+ salesforce_talkdesk [PERSON_NAME]-warehouse base_salesforce + 28 columns - ta…" at bounding box center [351, 176] width 669 height 353
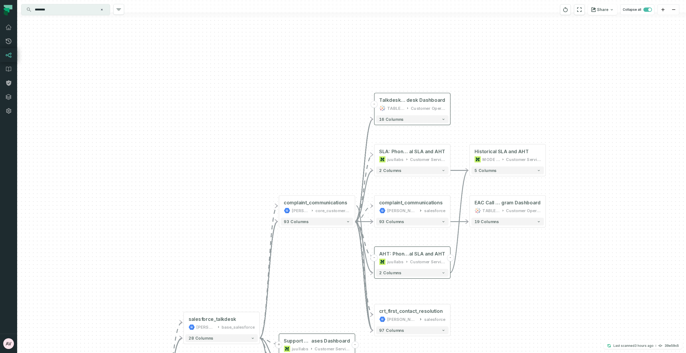
drag, startPoint x: 576, startPoint y: 112, endPoint x: 588, endPoint y: 243, distance: 131.6
click at [590, 246] on div "+ salesforce_talkdesk [PERSON_NAME]-warehouse base_salesforce + 28 columns - ta…" at bounding box center [351, 176] width 669 height 353
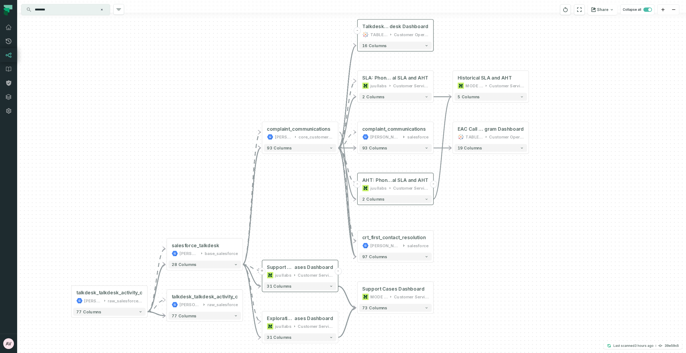
drag, startPoint x: 564, startPoint y: 287, endPoint x: 552, endPoint y: 196, distance: 92.2
click at [552, 196] on div "+ salesforce_talkdesk [PERSON_NAME]-warehouse base_salesforce + 28 columns - ta…" at bounding box center [351, 176] width 669 height 353
click at [242, 250] on button "+" at bounding box center [242, 249] width 7 height 7
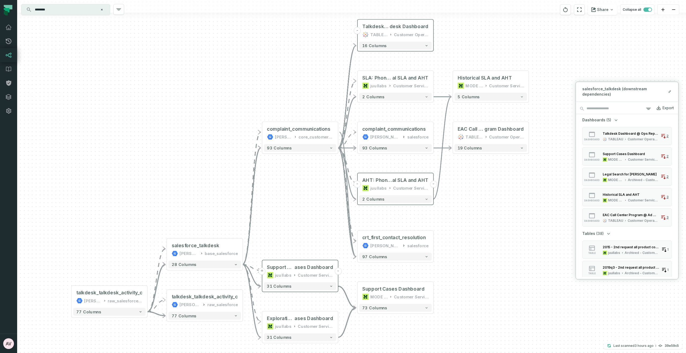
click at [671, 93] on icon at bounding box center [670, 91] width 4 height 4
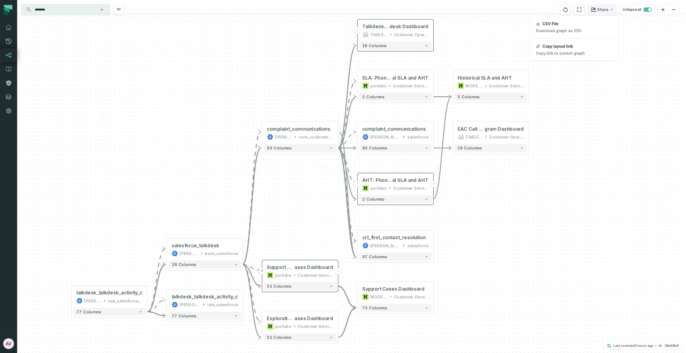
click at [612, 11] on icon "button" at bounding box center [612, 10] width 4 height 4
click at [585, 51] on button "Copy layout link Copy link to current graph" at bounding box center [575, 50] width 86 height 20
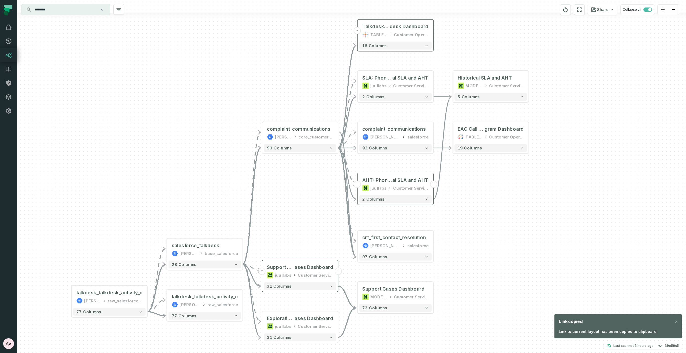
click at [596, 323] on div "Link copied Link to current layout has been copied to clipboard" at bounding box center [617, 326] width 127 height 24
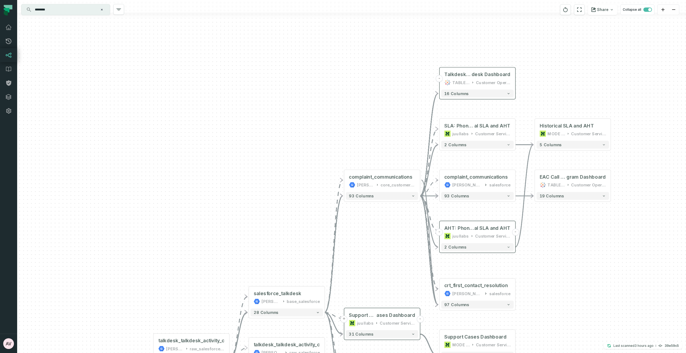
drag, startPoint x: 252, startPoint y: 89, endPoint x: 334, endPoint y: 137, distance: 95.0
click at [334, 137] on div "+ salesforce_talkdesk [PERSON_NAME]-warehouse base_salesforce + 28 columns - ta…" at bounding box center [351, 176] width 669 height 353
click at [103, 12] on button "Clear search query" at bounding box center [101, 9] width 5 height 5
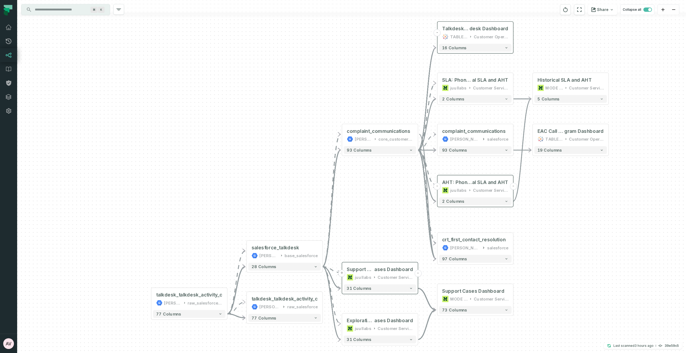
drag, startPoint x: 244, startPoint y: 132, endPoint x: 245, endPoint y: 102, distance: 29.5
click at [241, 86] on div "+ salesforce_talkdesk [PERSON_NAME]-warehouse base_salesforce + 28 columns - ta…" at bounding box center [351, 176] width 669 height 353
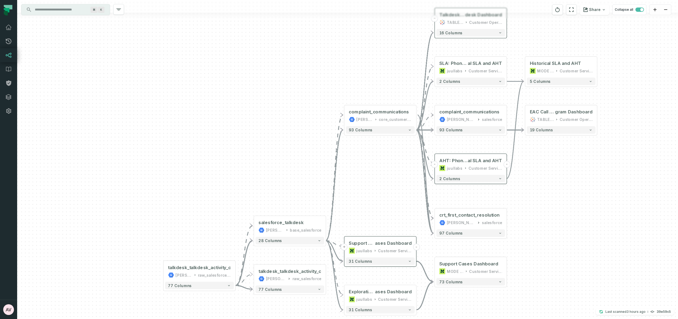
drag, startPoint x: 581, startPoint y: 251, endPoint x: 570, endPoint y: 226, distance: 27.6
click at [570, 226] on div "+ salesforce_talkdesk [PERSON_NAME]-warehouse base_salesforce + 28 columns - ta…" at bounding box center [347, 159] width 661 height 319
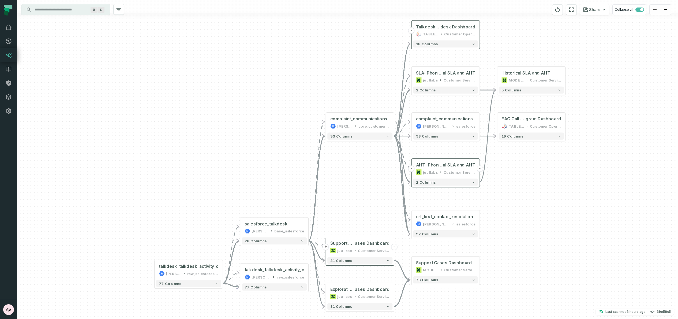
drag, startPoint x: 569, startPoint y: 226, endPoint x: 539, endPoint y: 227, distance: 30.3
click at [539, 227] on div "+ salesforce_talkdesk [PERSON_NAME]-warehouse base_salesforce + 28 columns - ta…" at bounding box center [347, 159] width 661 height 319
click at [76, 11] on input "Discovery Provider cmdk menu" at bounding box center [61, 9] width 58 height 9
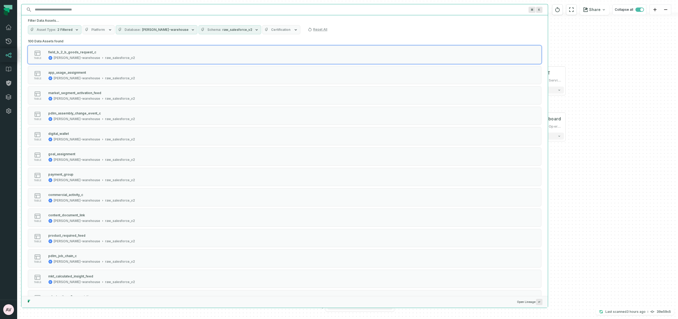
click at [610, 31] on div "+ salesforce_talkdesk [PERSON_NAME]-warehouse base_salesforce + 28 columns - ta…" at bounding box center [347, 159] width 661 height 319
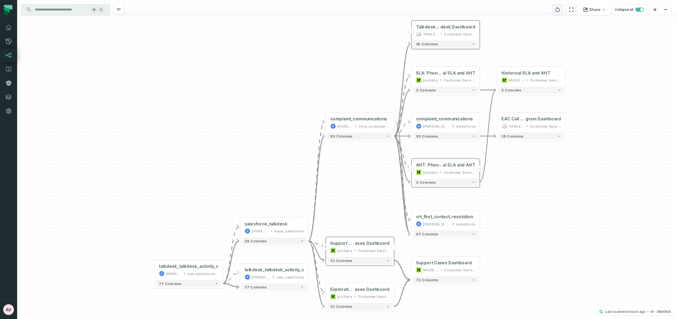
click at [558, 9] on icon "reset" at bounding box center [558, 9] width 6 height 6
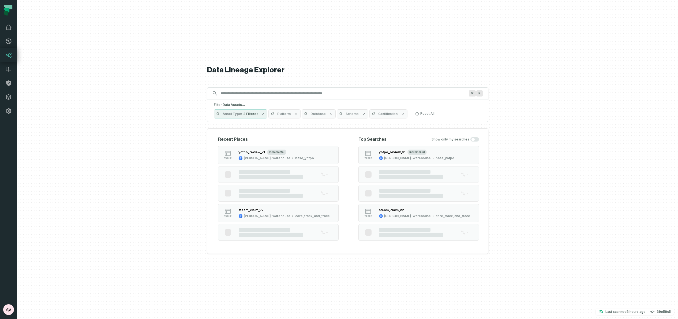
click at [263, 114] on button "Asset Type 2 Filtered" at bounding box center [241, 113] width 54 height 9
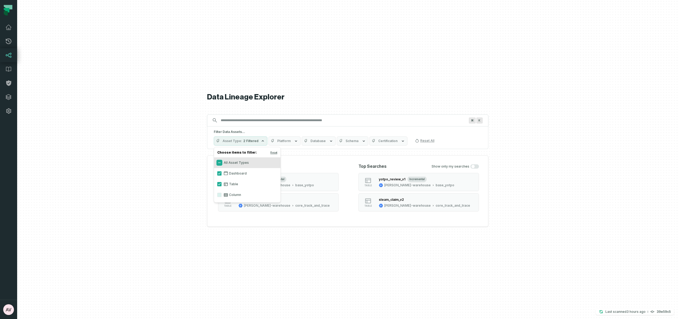
click at [218, 160] on button "All Asset Types" at bounding box center [219, 162] width 4 height 4
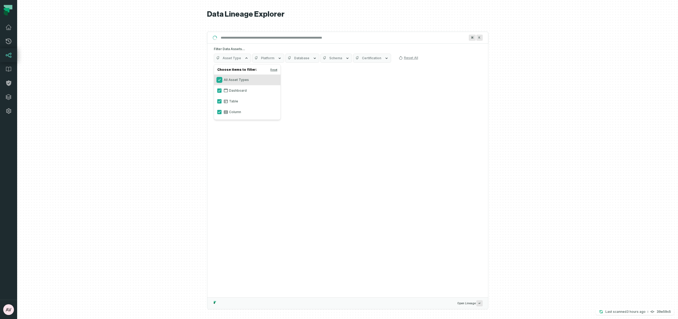
click at [219, 80] on button "All Asset Types" at bounding box center [219, 80] width 4 height 4
click at [218, 81] on button "All Asset Types" at bounding box center [219, 80] width 4 height 4
click at [532, 106] on div at bounding box center [347, 159] width 661 height 319
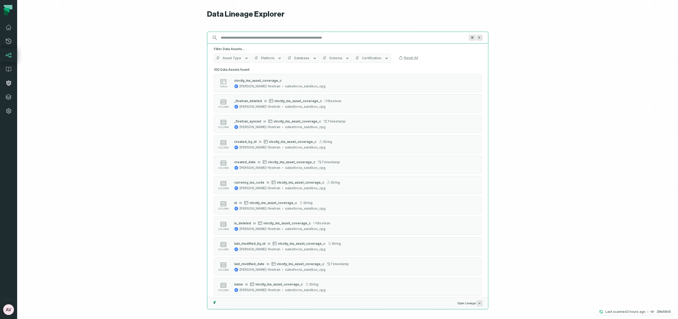
click at [249, 37] on input "Discovery Provider cmdk menu" at bounding box center [343, 37] width 251 height 9
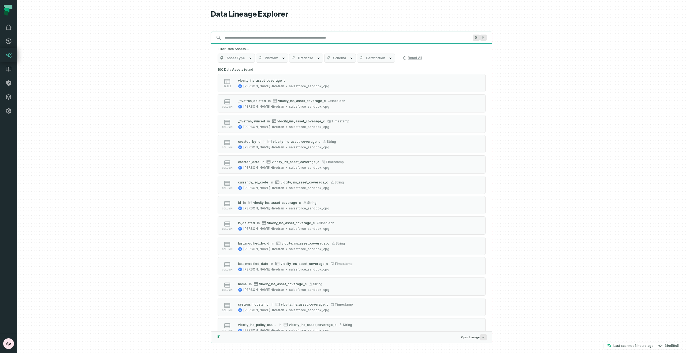
click at [256, 38] on input "Discovery Provider cmdk menu" at bounding box center [346, 37] width 251 height 9
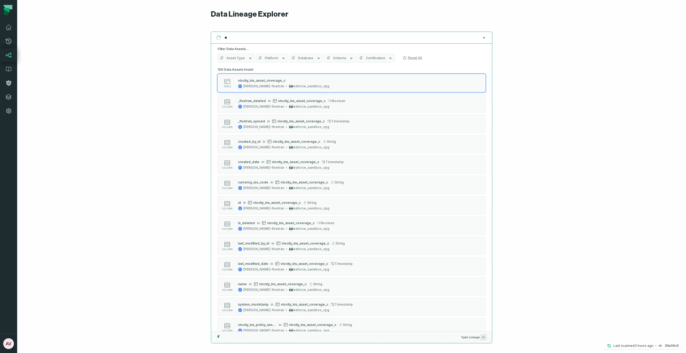
type input "*"
click at [291, 41] on input "Discovery Provider cmdk menu" at bounding box center [346, 37] width 251 height 9
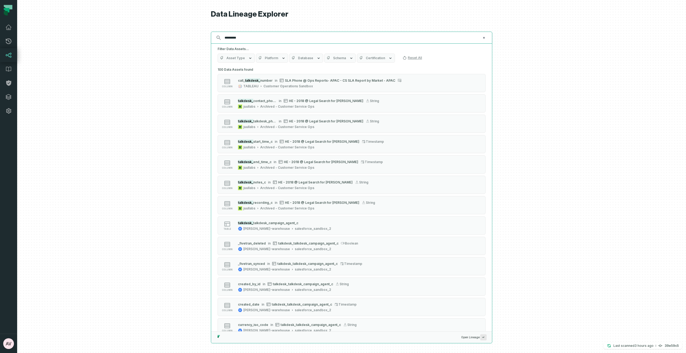
type input "********"
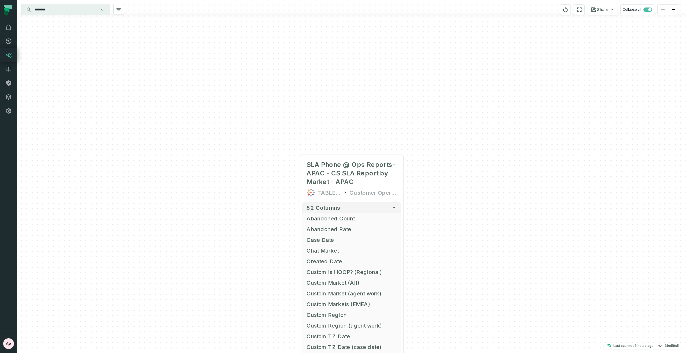
click at [48, 16] on div at bounding box center [351, 16] width 669 height 6
click at [55, 10] on input "********" at bounding box center [65, 9] width 67 height 9
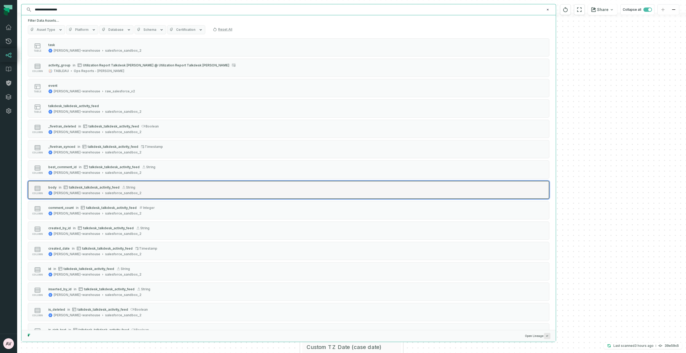
scroll to position [287, 0]
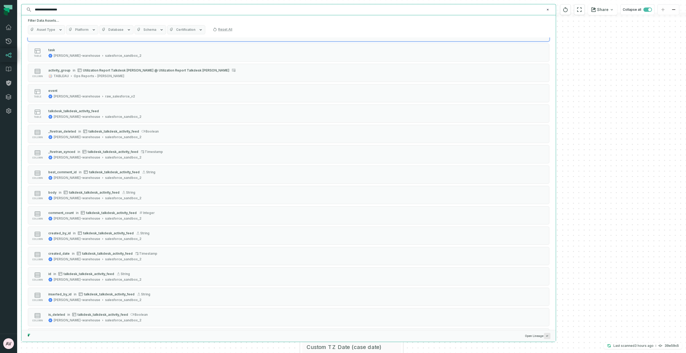
click at [69, 10] on input "**********" at bounding box center [288, 9] width 513 height 9
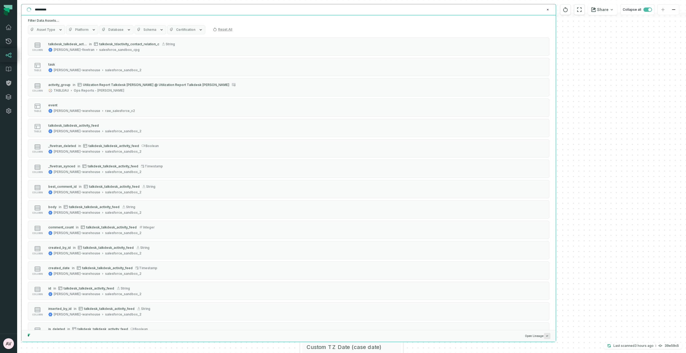
type input "********"
click at [159, 29] on icon "button" at bounding box center [161, 30] width 4 height 4
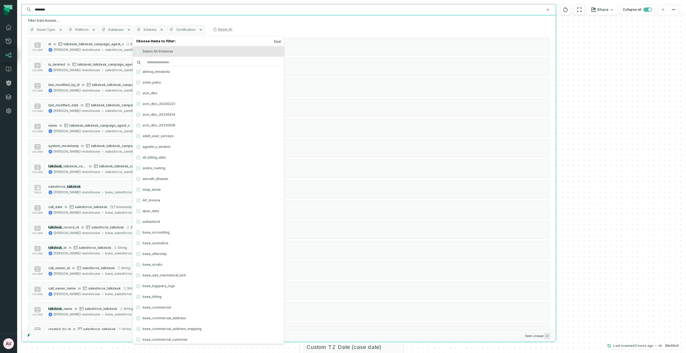
click at [167, 62] on input "search" at bounding box center [208, 63] width 145 height 8
type input "*"
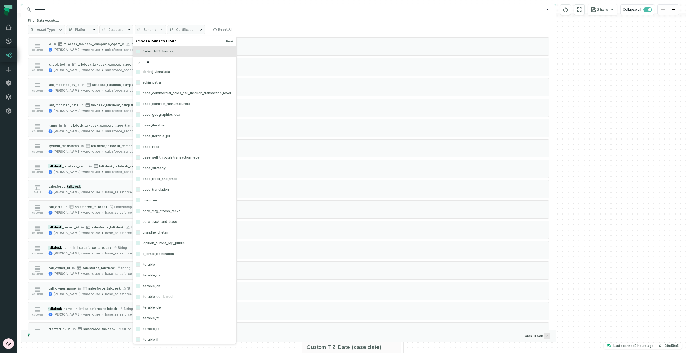
type input "*"
type input "******"
click at [175, 83] on label "raw_salesforce_v2" at bounding box center [166, 82] width 66 height 11
click at [140, 83] on button "raw_salesforce_v2" at bounding box center [138, 82] width 4 height 4
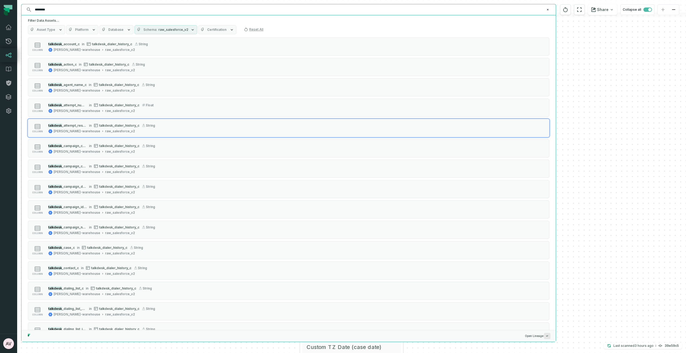
click at [63, 10] on input "********" at bounding box center [288, 9] width 513 height 9
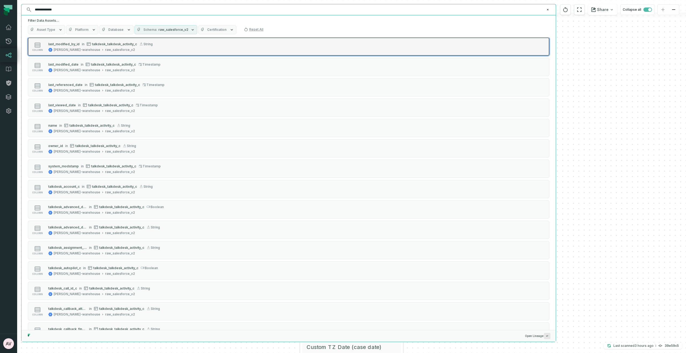
type input "**********"
click at [116, 44] on span "talkdesk_talkdesk_activity_c" at bounding box center [114, 44] width 45 height 4
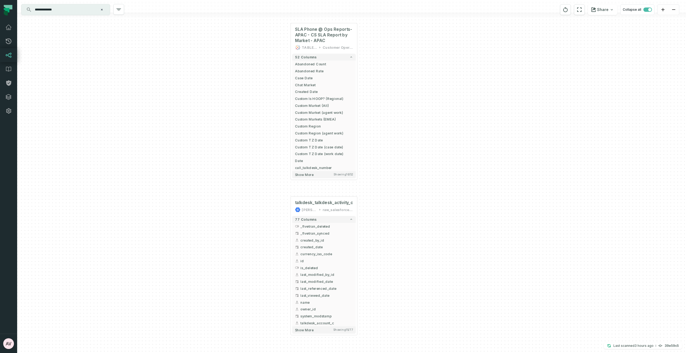
drag, startPoint x: 203, startPoint y: 138, endPoint x: 194, endPoint y: 169, distance: 32.3
click at [193, 184] on div "+ SLA Phone @ Ops Reports- APAC - CS SLA Report by Market - APAC TABLEAU Custom…" at bounding box center [351, 176] width 669 height 353
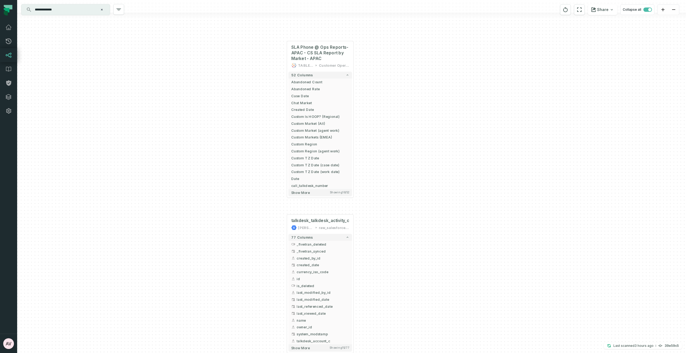
drag, startPoint x: 332, startPoint y: 34, endPoint x: 339, endPoint y: 46, distance: 14.1
click at [0, 0] on icon "button" at bounding box center [0, 0] width 0 height 0
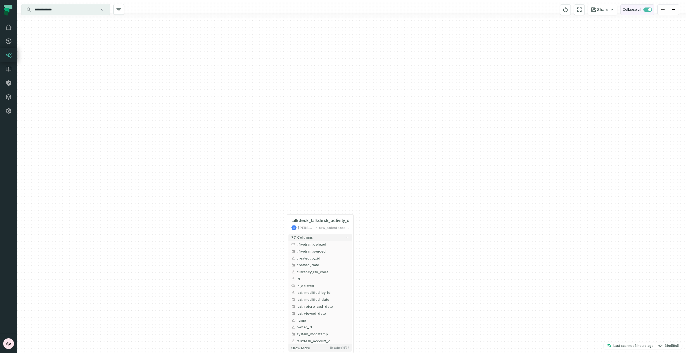
click at [646, 10] on span "button" at bounding box center [647, 10] width 9 height 4
click at [647, 10] on span "button" at bounding box center [647, 10] width 9 height 4
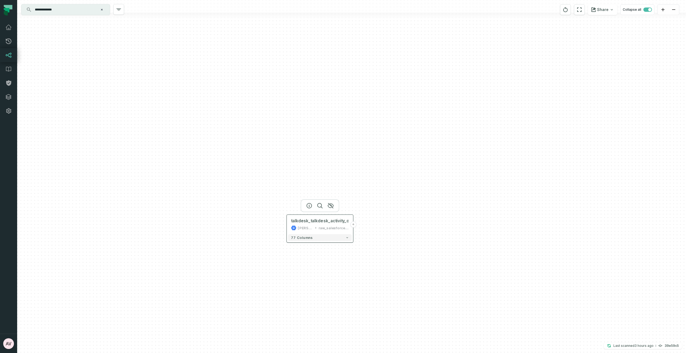
click at [353, 225] on button "+" at bounding box center [353, 224] width 6 height 6
click at [333, 229] on div "raw_salesforce_v2" at bounding box center [334, 229] width 31 height 6
click at [319, 229] on div "raw_salesforce_v2" at bounding box center [334, 229] width 31 height 6
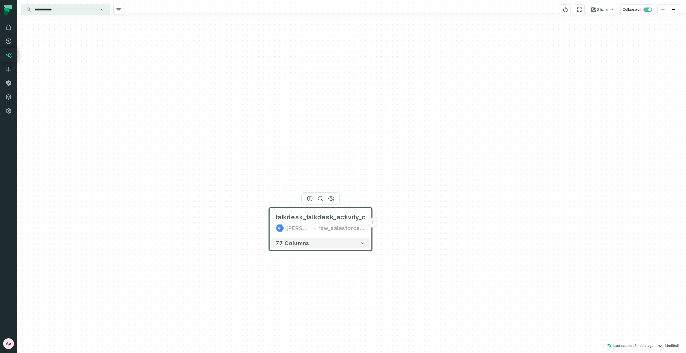
click at [357, 229] on div "raw_salesforce_v2" at bounding box center [341, 228] width 47 height 9
click at [373, 223] on button "+" at bounding box center [372, 223] width 10 height 10
drag, startPoint x: 491, startPoint y: 196, endPoint x: 362, endPoint y: 172, distance: 131.5
click at [362, 172] on div "talkdesk_talkdesk_activity_c [PERSON_NAME]-warehouse raw_salesforce_v2 + 77 col…" at bounding box center [351, 176] width 669 height 353
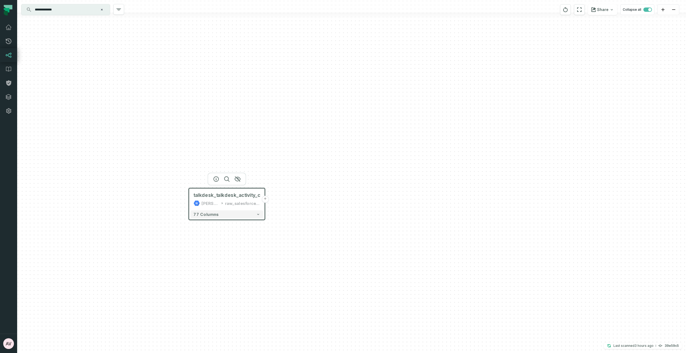
click at [266, 201] on button "+" at bounding box center [264, 199] width 7 height 7
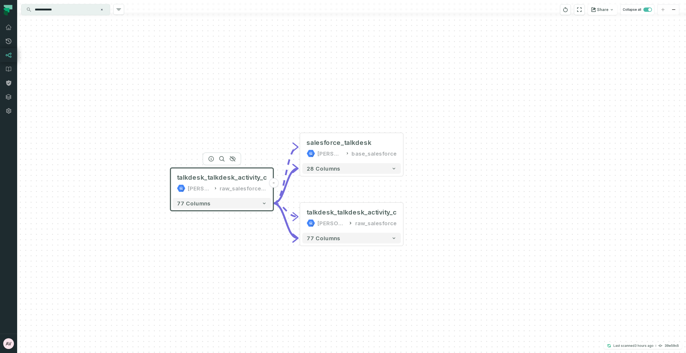
click at [244, 190] on div "raw_salesforce_v2" at bounding box center [243, 188] width 47 height 9
drag, startPoint x: 244, startPoint y: 190, endPoint x: 248, endPoint y: 191, distance: 4.1
click at [245, 192] on div "raw_salesforce_v2" at bounding box center [243, 188] width 47 height 9
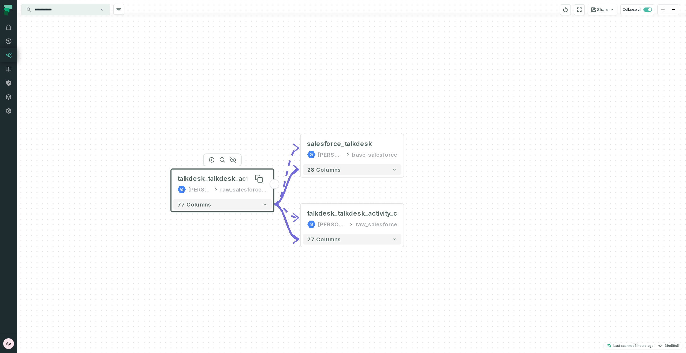
click at [243, 180] on span "talkdesk_talkdesk_activity_c" at bounding box center [222, 178] width 90 height 9
click at [259, 180] on icon at bounding box center [260, 180] width 5 height 5
click at [259, 178] on icon at bounding box center [259, 180] width 5 height 5
click at [253, 192] on div "raw_salesforce_v2" at bounding box center [243, 189] width 47 height 9
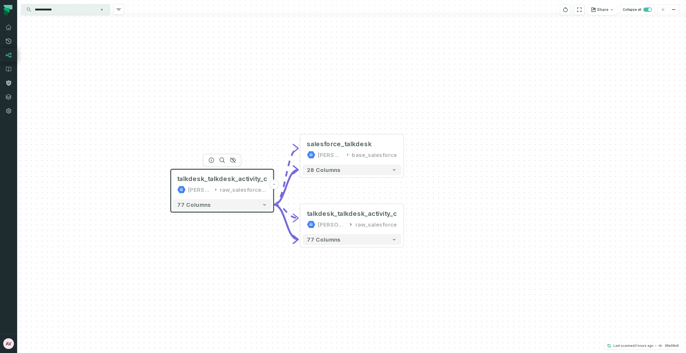
click at [253, 192] on div "raw_salesforce_v2" at bounding box center [243, 189] width 47 height 9
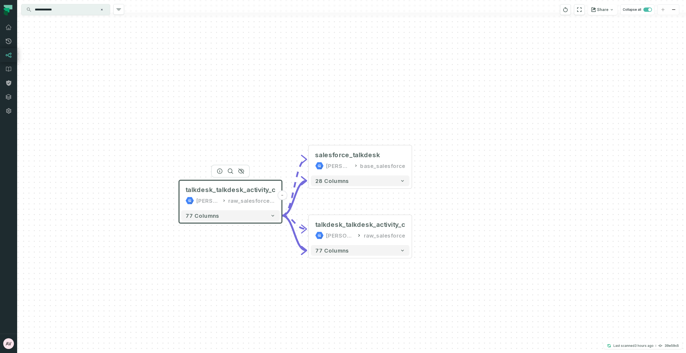
drag, startPoint x: 275, startPoint y: 195, endPoint x: 283, endPoint y: 206, distance: 14.0
click at [283, 206] on div "+ salesforce_talkdesk [PERSON_NAME]-warehouse base_salesforce + 28 columns - ta…" at bounding box center [351, 176] width 669 height 353
click at [218, 172] on icon "button" at bounding box center [219, 171] width 6 height 6
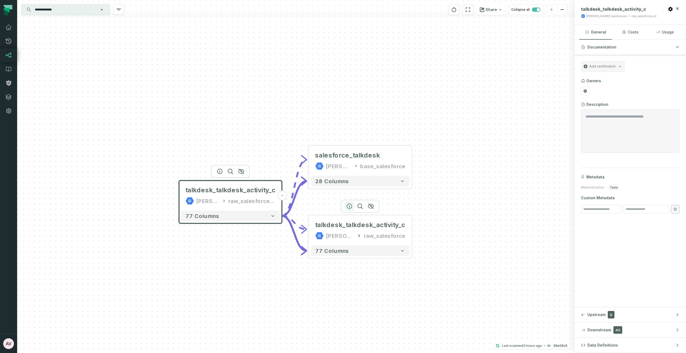
click at [352, 206] on icon "button" at bounding box center [349, 206] width 5 height 5
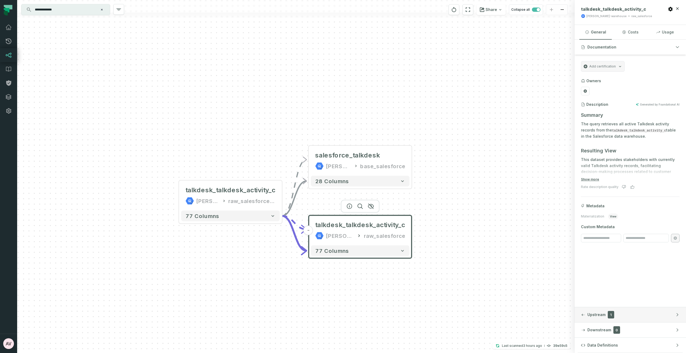
click at [585, 316] on div "button" at bounding box center [583, 315] width 4 height 4
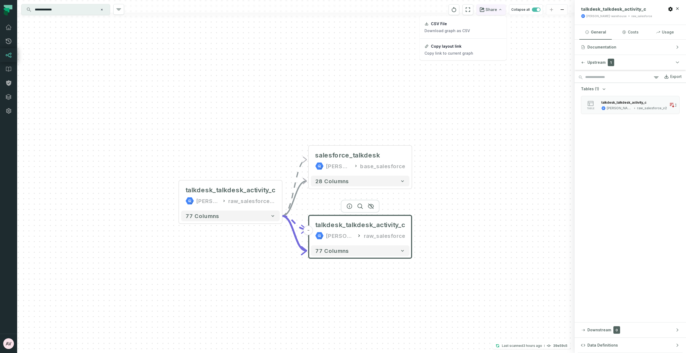
click at [497, 11] on button "Share" at bounding box center [490, 9] width 29 height 11
click at [460, 50] on button "Copy layout link Copy link to current graph" at bounding box center [463, 50] width 86 height 20
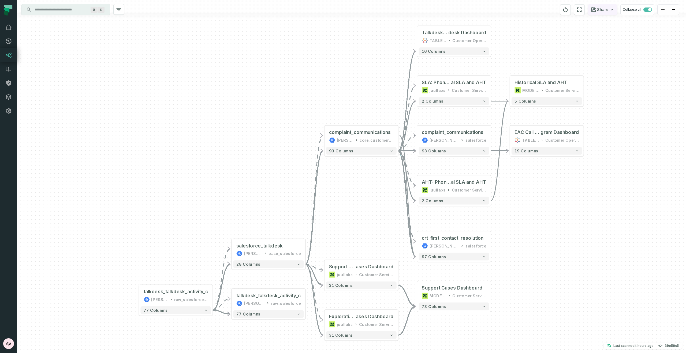
click at [610, 13] on button "Share" at bounding box center [602, 9] width 29 height 11
click at [621, 115] on html "Pull Requests Dashboard Lineage Data Catalog Policies Integrations Settings Abh…" at bounding box center [343, 176] width 686 height 353
click at [648, 10] on span "button" at bounding box center [649, 9] width 3 height 3
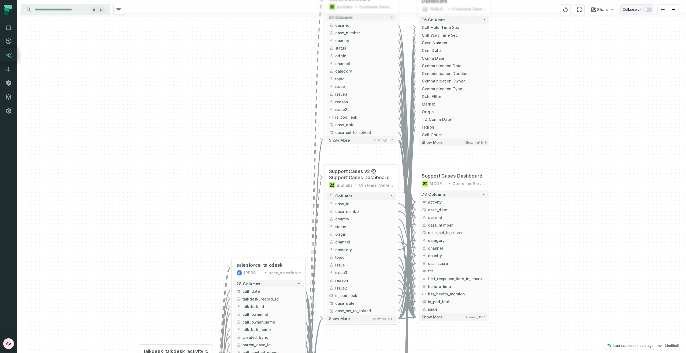
click at [648, 10] on span "button" at bounding box center [647, 10] width 9 height 4
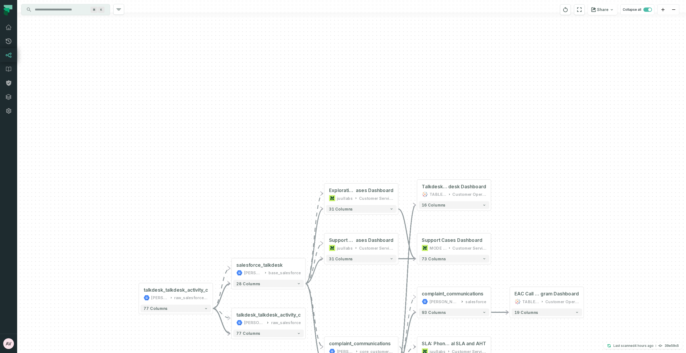
click at [596, 143] on div "+ salesforce_talkdesk [PERSON_NAME]-warehouse base_salesforce + 28 columns - ta…" at bounding box center [351, 176] width 669 height 353
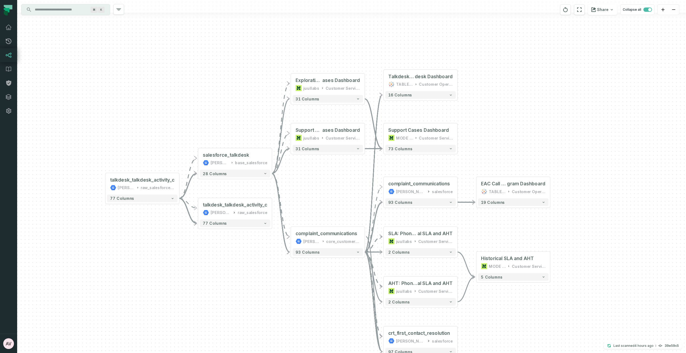
drag, startPoint x: 597, startPoint y: 161, endPoint x: 564, endPoint y: 51, distance: 115.1
click at [564, 51] on div "+ salesforce_talkdesk [PERSON_NAME]-warehouse base_salesforce + 28 columns - ta…" at bounding box center [351, 176] width 669 height 353
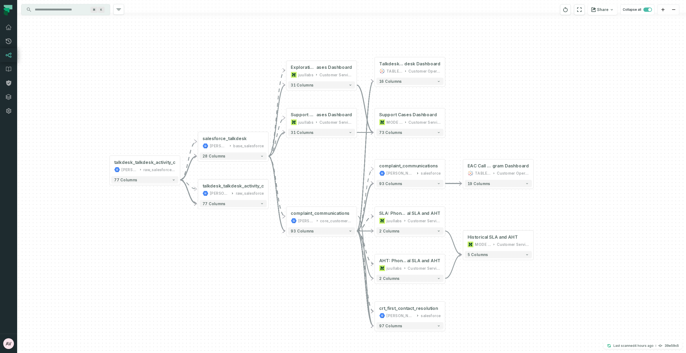
drag, startPoint x: 572, startPoint y: 146, endPoint x: 555, endPoint y: 118, distance: 33.0
click at [555, 118] on div "+ salesforce_talkdesk [PERSON_NAME]-warehouse base_salesforce + 28 columns - ta…" at bounding box center [351, 176] width 669 height 353
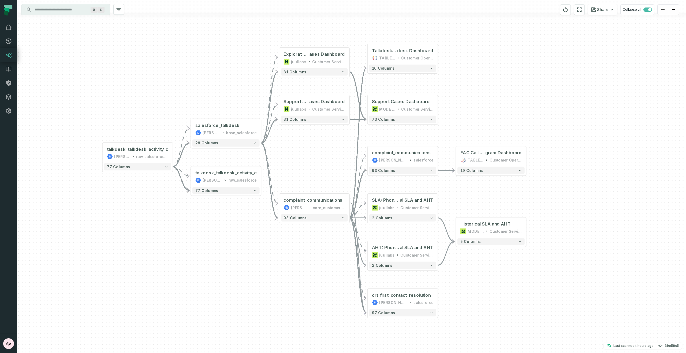
drag, startPoint x: 582, startPoint y: 70, endPoint x: 575, endPoint y: 57, distance: 14.6
click at [575, 57] on div "+ salesforce_talkdesk [PERSON_NAME]-warehouse base_salesforce + 28 columns - ta…" at bounding box center [351, 176] width 669 height 353
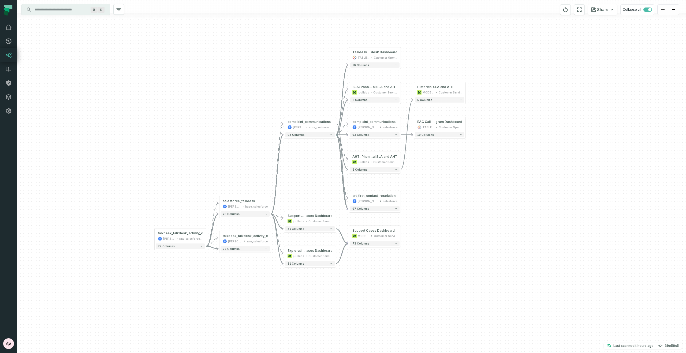
drag, startPoint x: 413, startPoint y: 258, endPoint x: 517, endPoint y: 286, distance: 107.6
click at [517, 287] on div "+ salesforce_talkdesk [PERSON_NAME]-warehouse base_salesforce + 28 columns - ta…" at bounding box center [351, 176] width 669 height 353
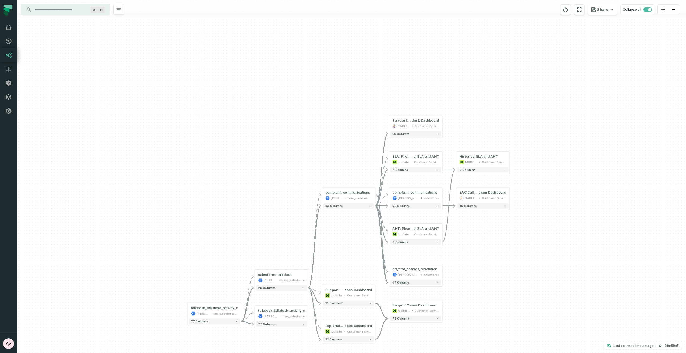
drag, startPoint x: 479, startPoint y: 196, endPoint x: 506, endPoint y: 271, distance: 79.9
click at [503, 279] on div "+ salesforce_talkdesk [PERSON_NAME]-warehouse base_salesforce + 28 columns - ta…" at bounding box center [351, 176] width 669 height 353
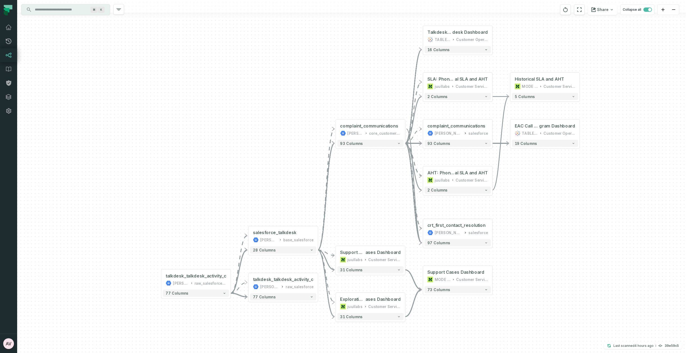
drag, startPoint x: 482, startPoint y: 265, endPoint x: 533, endPoint y: 206, distance: 78.3
click at [533, 206] on div "+ salesforce_talkdesk [PERSON_NAME]-warehouse base_salesforce + 28 columns - ta…" at bounding box center [351, 176] width 669 height 353
